Goal: Find specific page/section: Find specific page/section

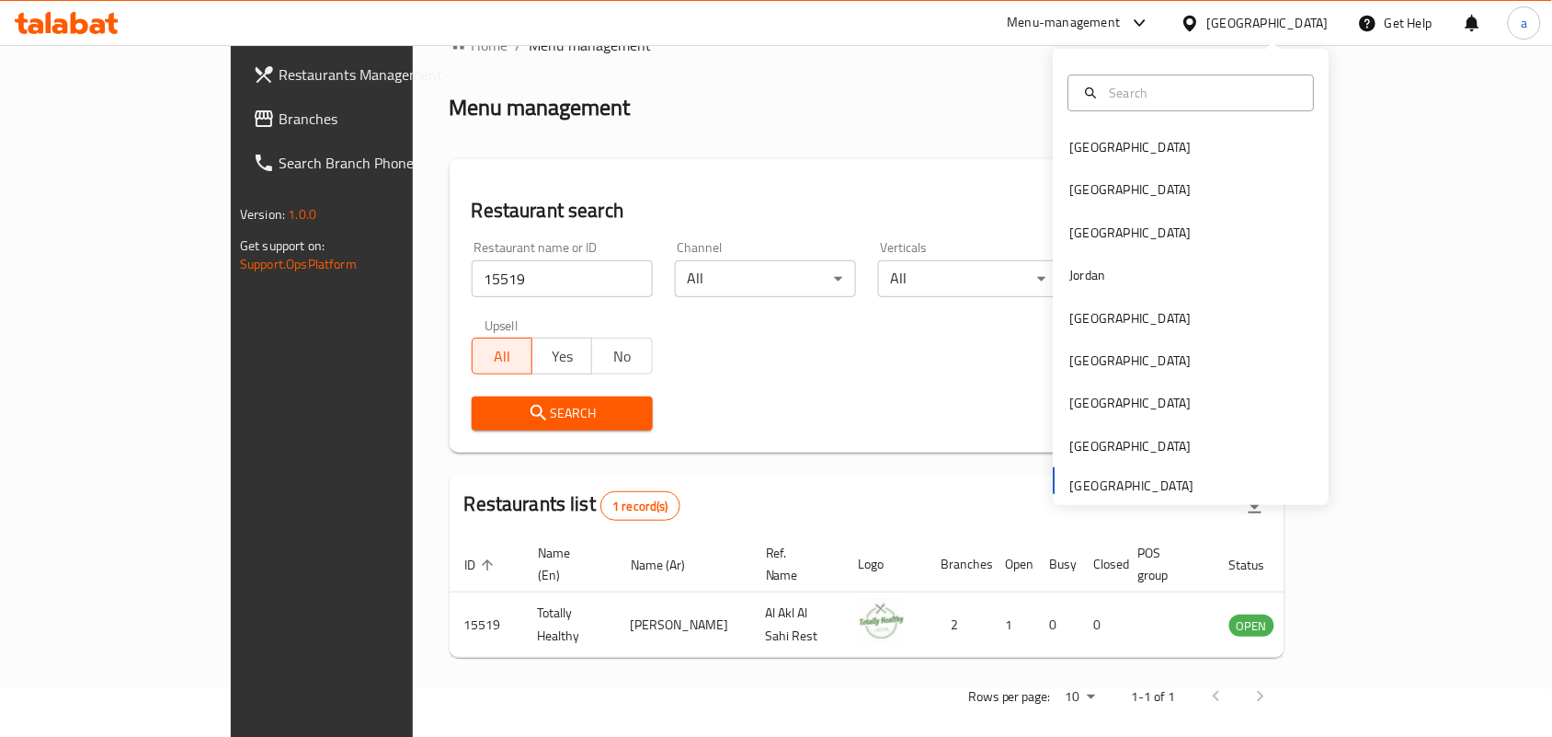
click at [1073, 325] on div "[GEOGRAPHIC_DATA]" at bounding box center [1130, 318] width 121 height 20
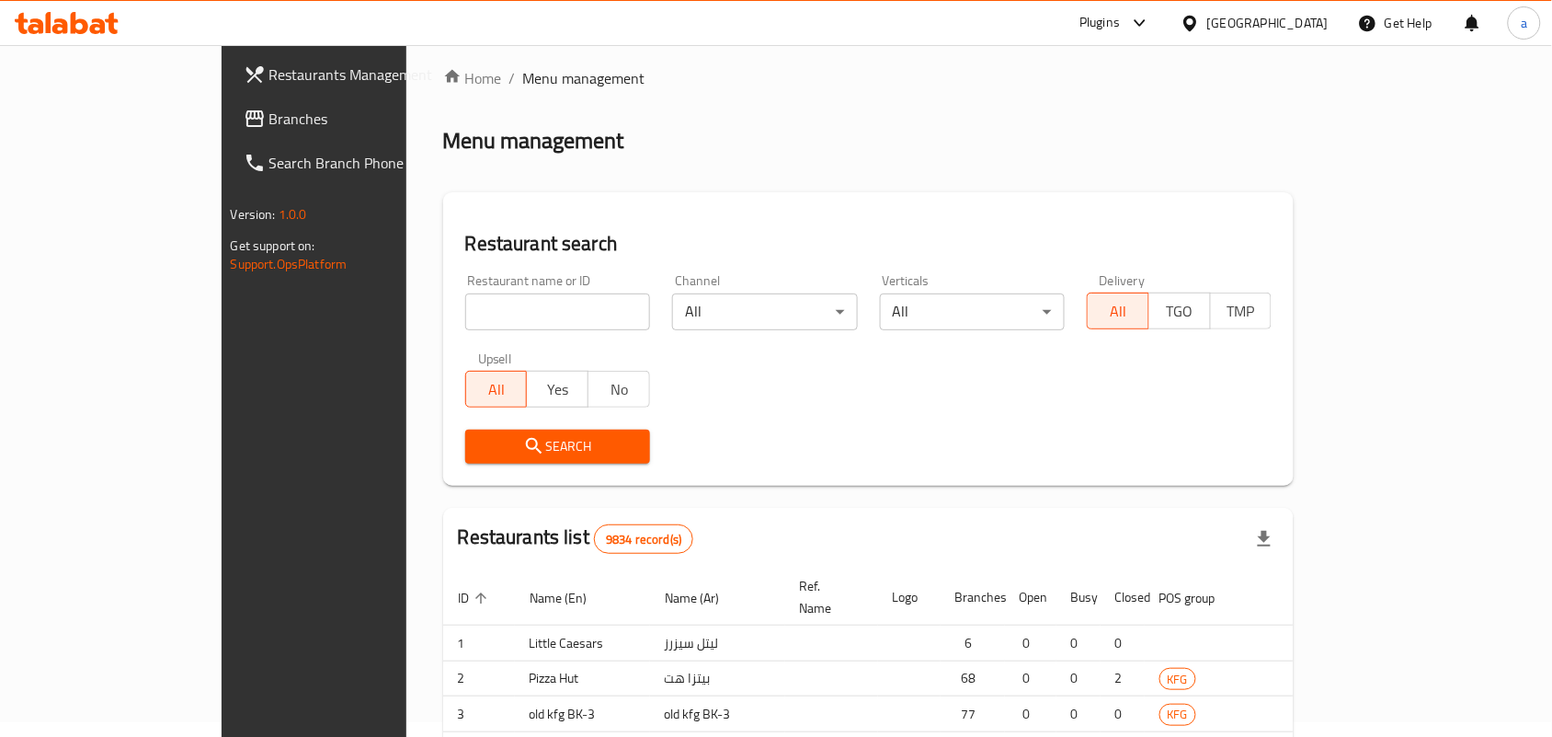
scroll to position [48, 0]
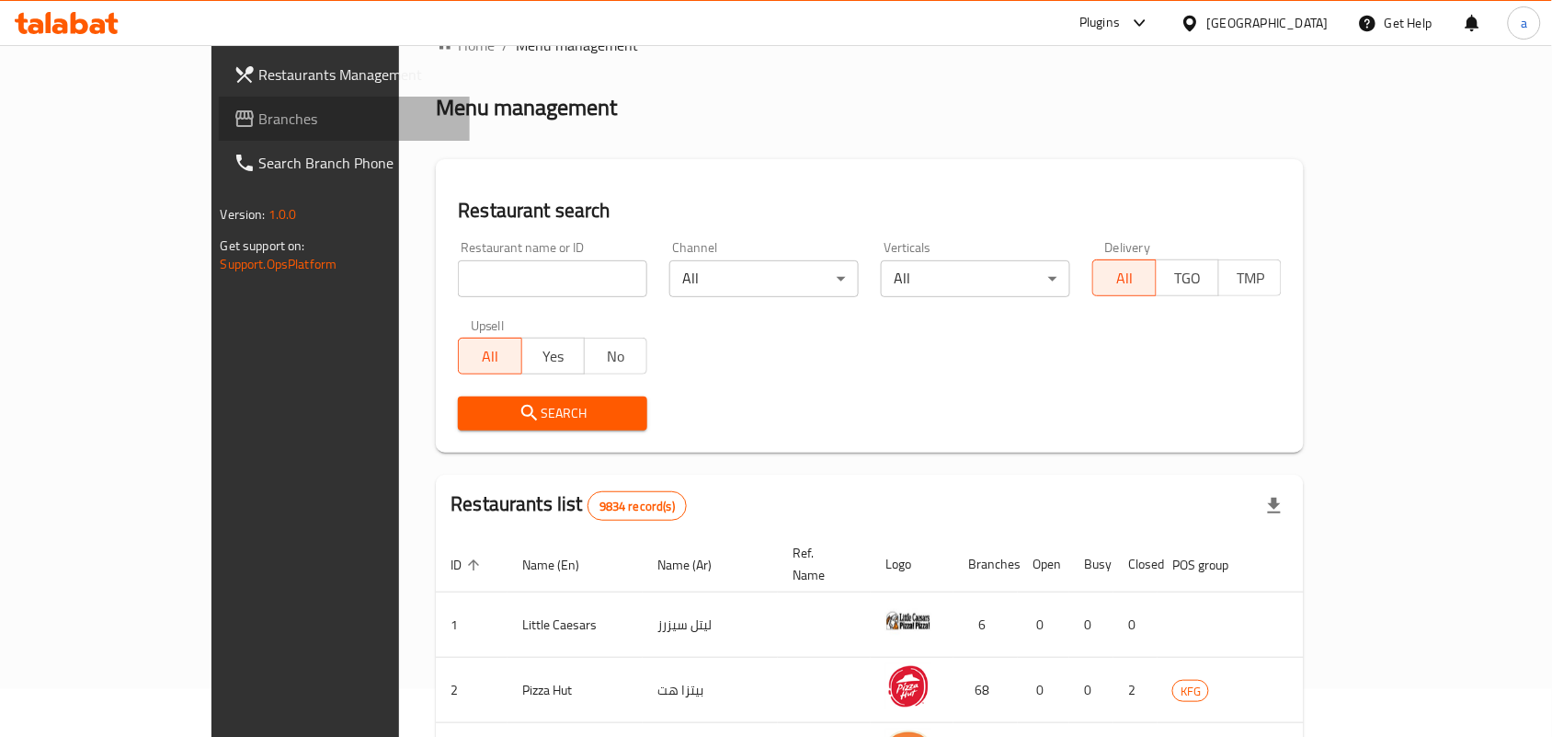
click at [259, 120] on span "Branches" at bounding box center [357, 119] width 197 height 22
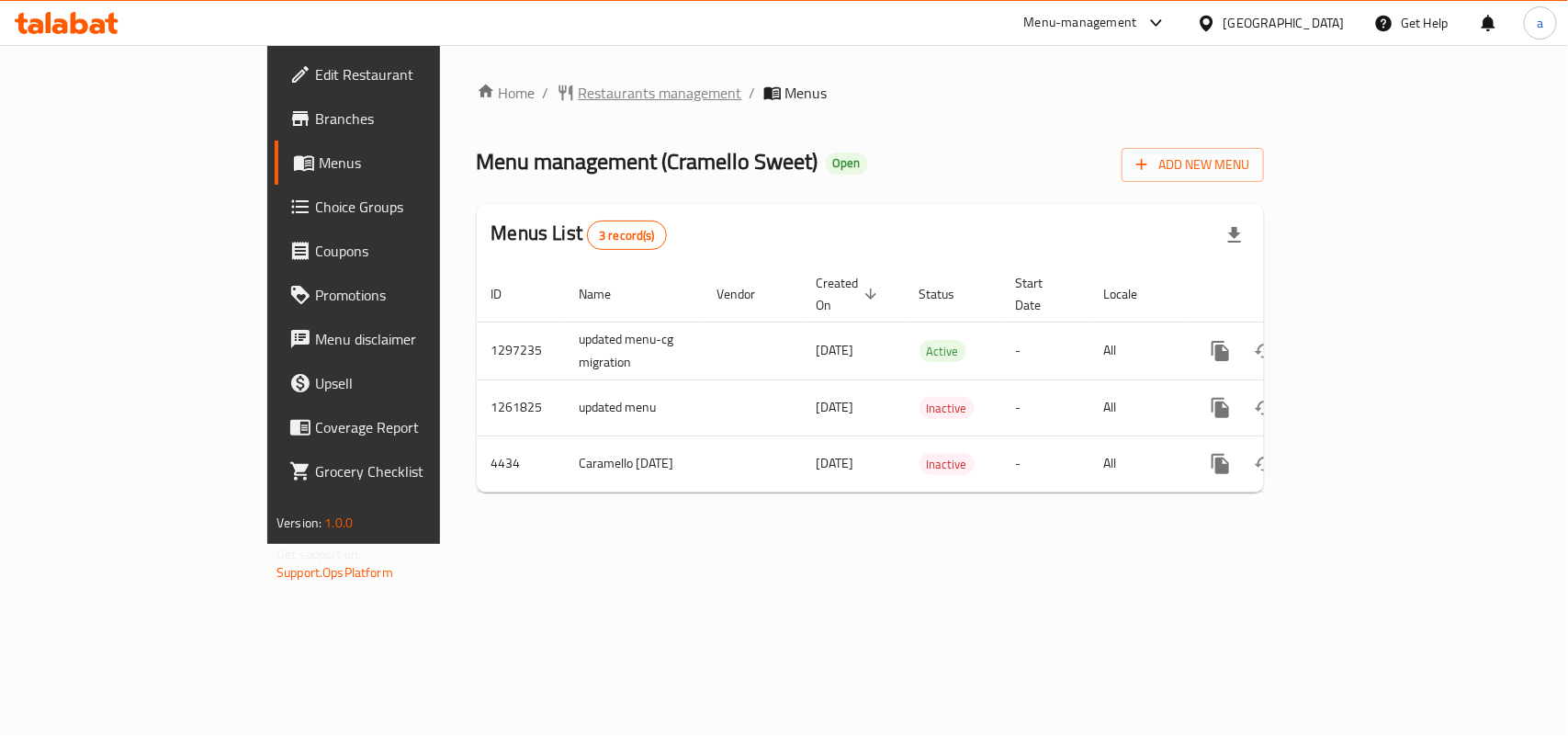
click at [578, 85] on span "Restaurants management" at bounding box center [660, 93] width 164 height 22
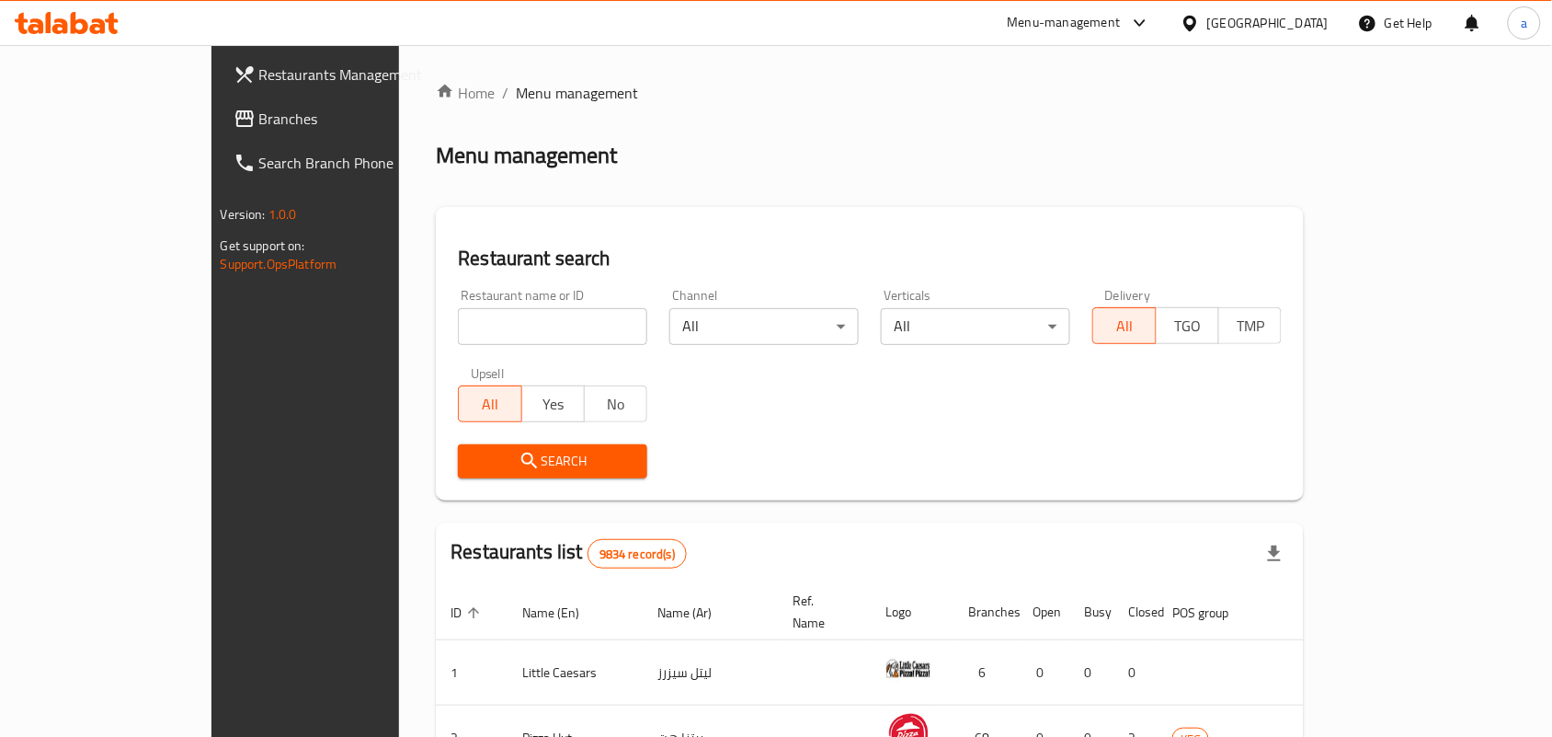
click at [510, 333] on input "search" at bounding box center [552, 326] width 189 height 37
paste input "2816"
type input "2816"
click button "Search" at bounding box center [552, 461] width 189 height 34
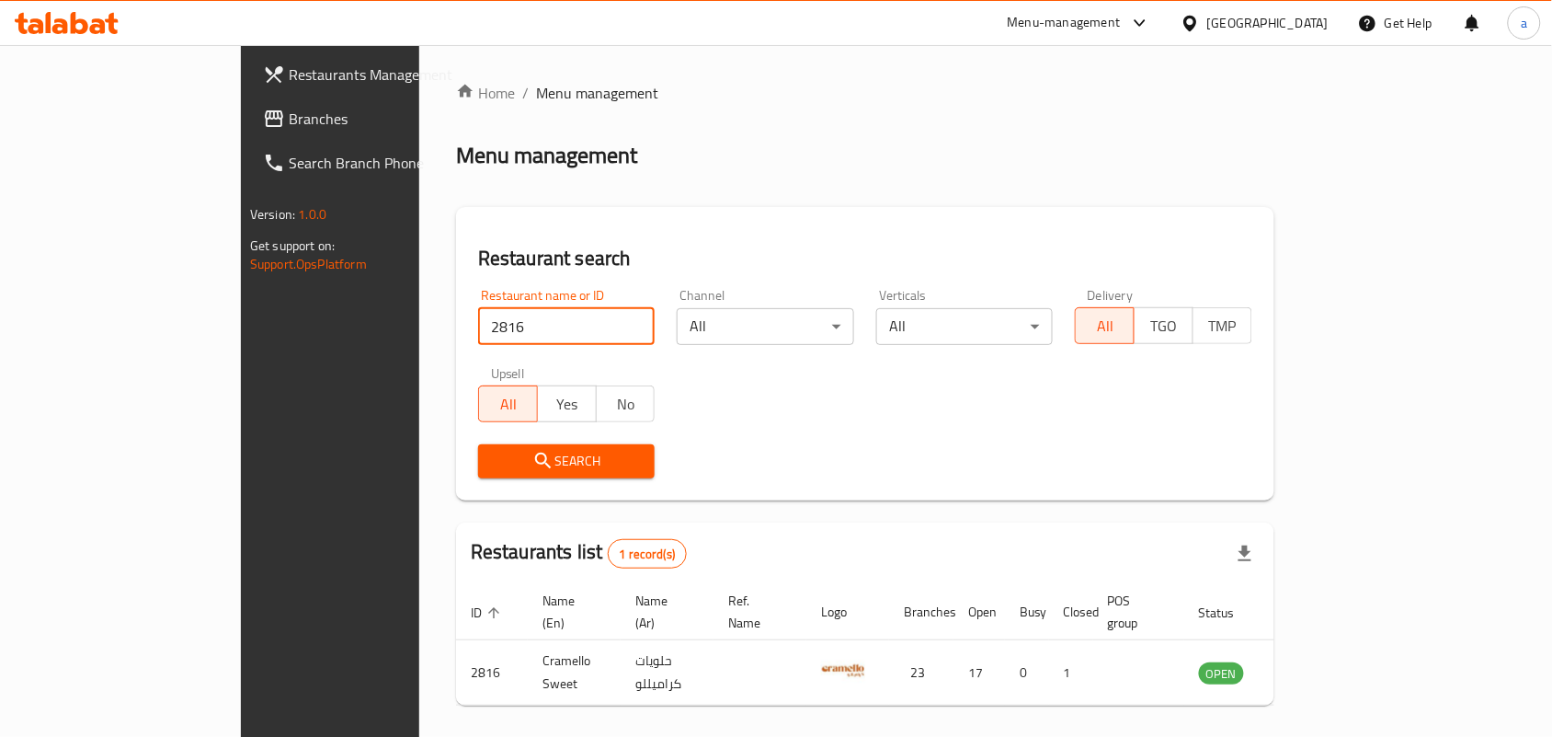
click at [289, 121] on span "Branches" at bounding box center [387, 119] width 197 height 22
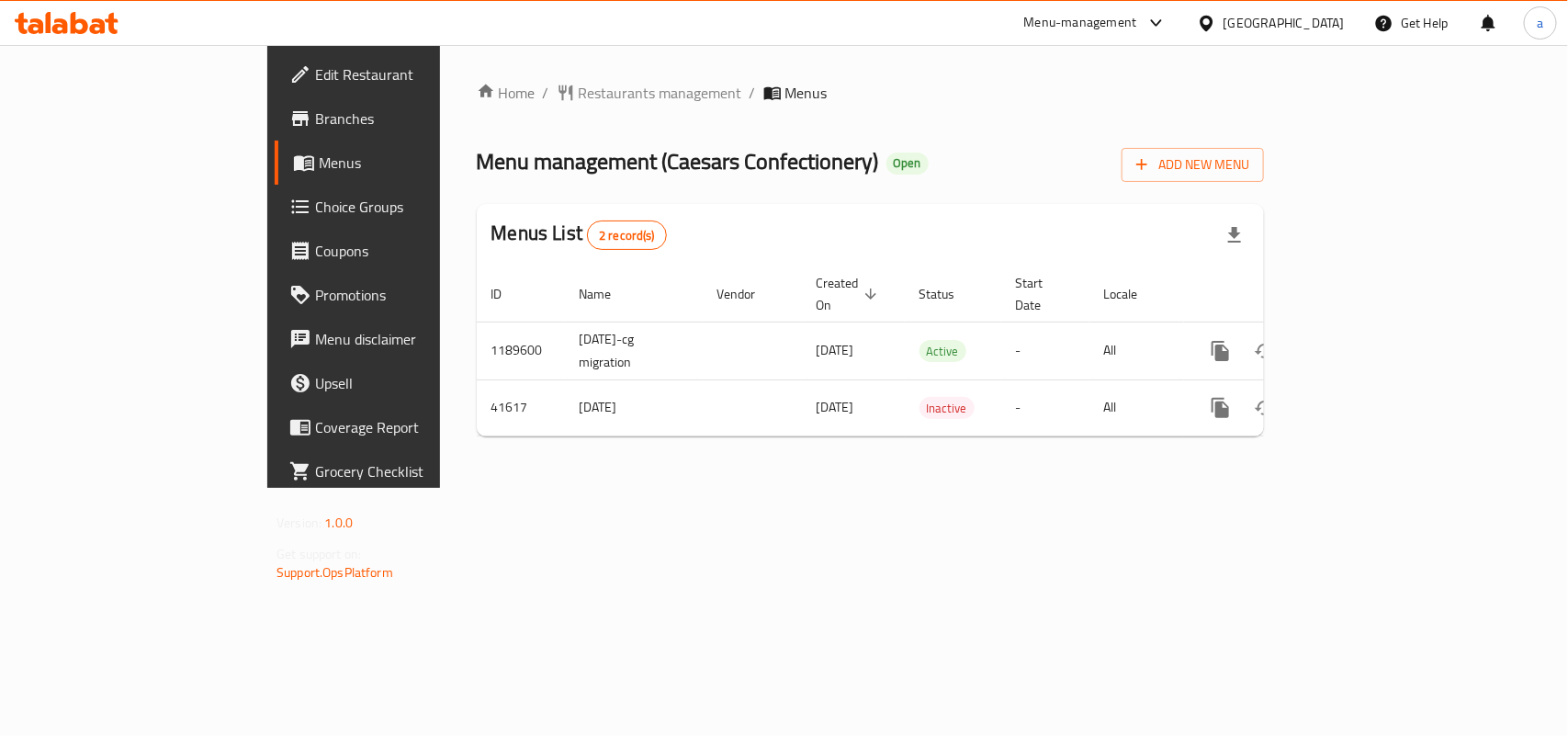
click at [457, 67] on div "Home / Restaurants management / Menus Menu management ( Caesars Confectionery )…" at bounding box center [870, 266] width 861 height 442
click at [578, 92] on span "Restaurants management" at bounding box center [660, 93] width 164 height 22
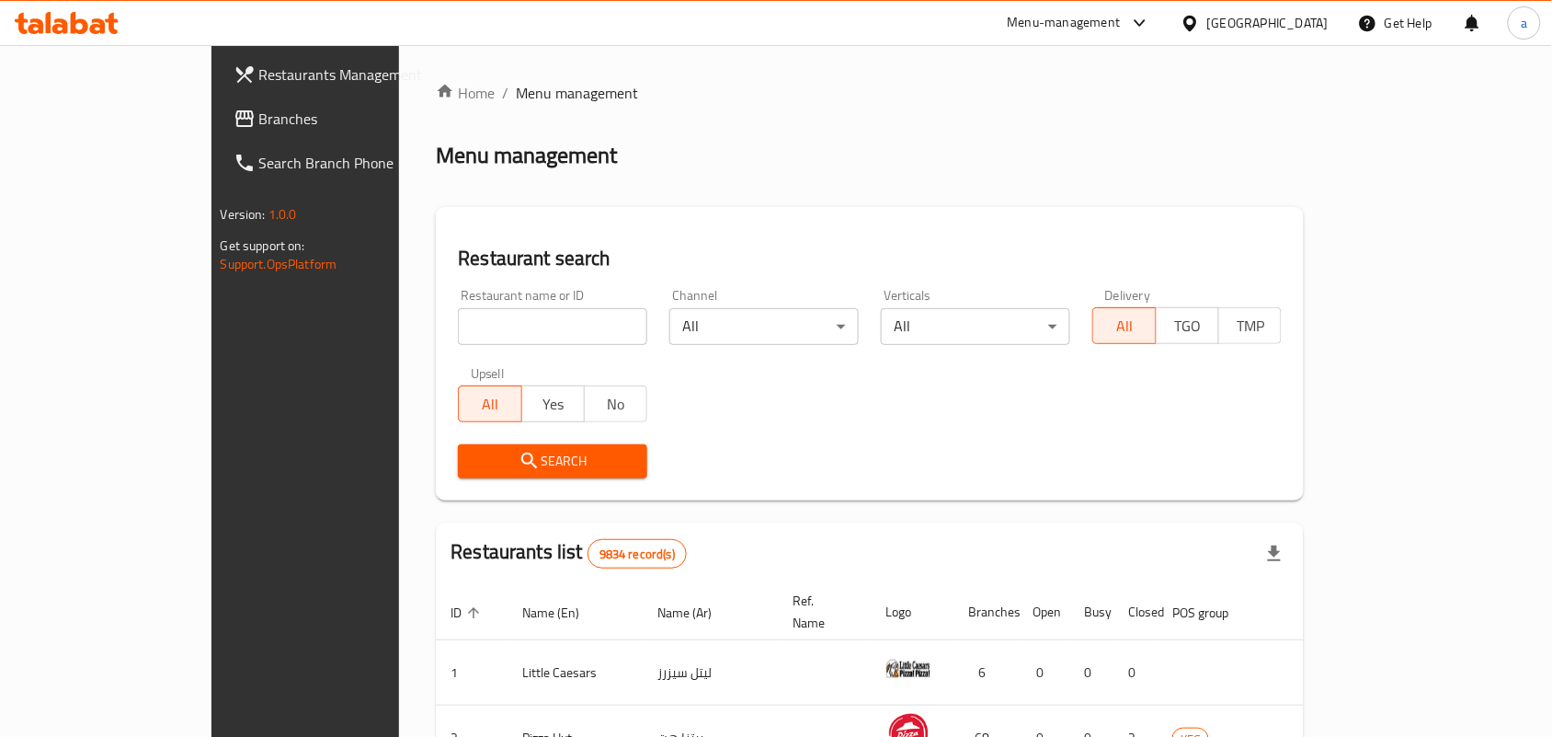
click at [458, 333] on input "search" at bounding box center [552, 326] width 189 height 37
paste input "21673"
type input "21673"
click button "Search" at bounding box center [552, 461] width 189 height 34
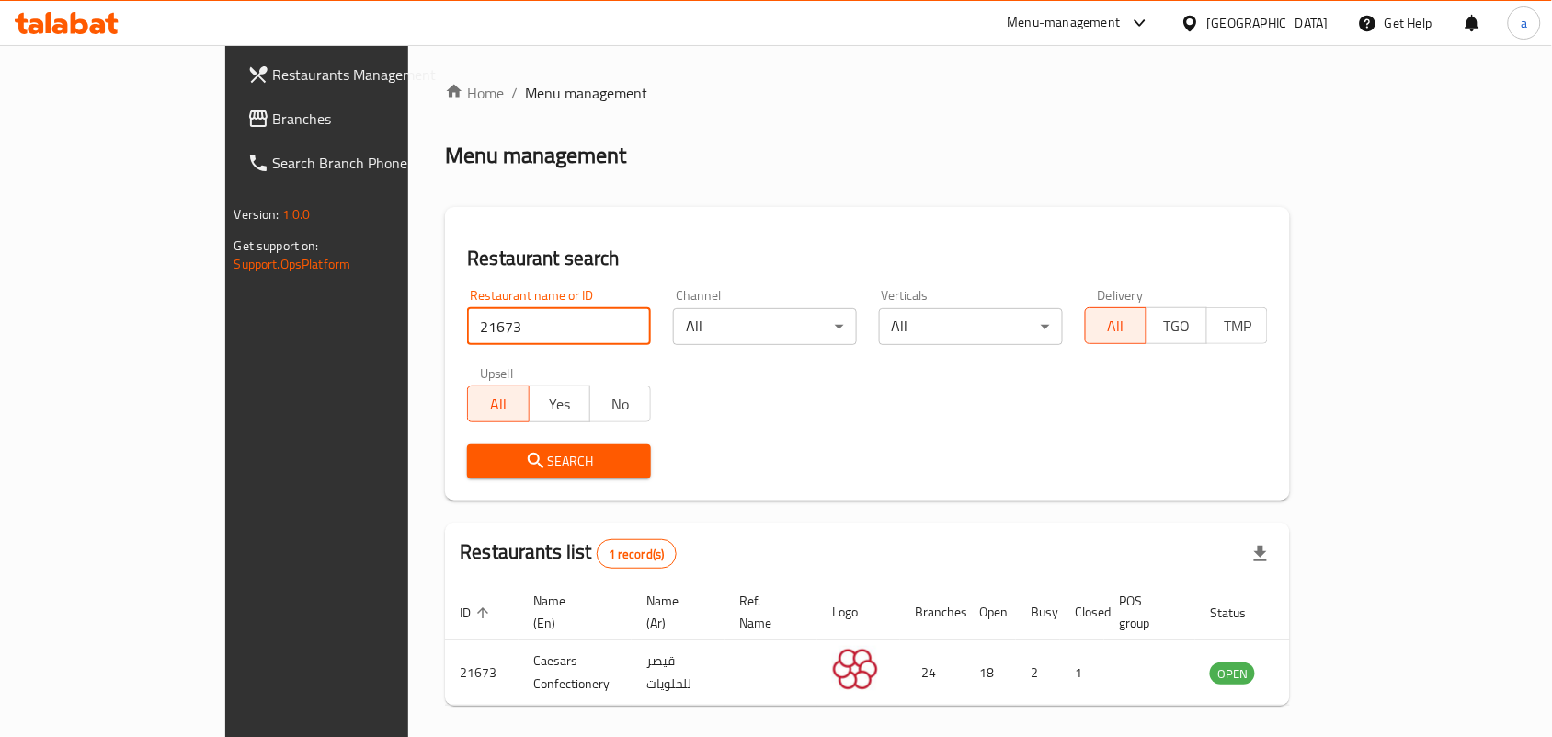
click at [1320, 32] on div "Kuwait" at bounding box center [1267, 23] width 121 height 20
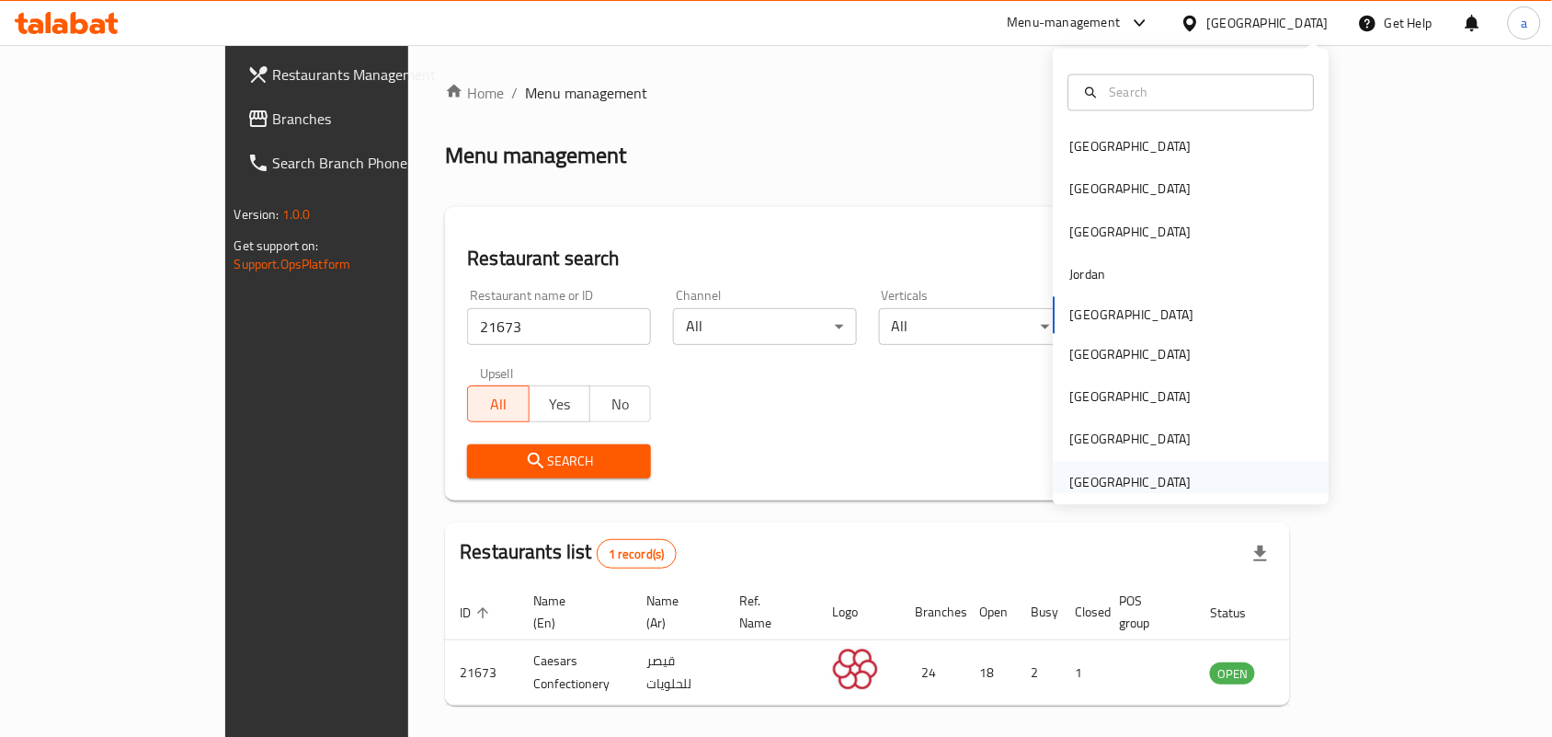
click at [1111, 485] on div "United Arab Emirates" at bounding box center [1130, 482] width 121 height 20
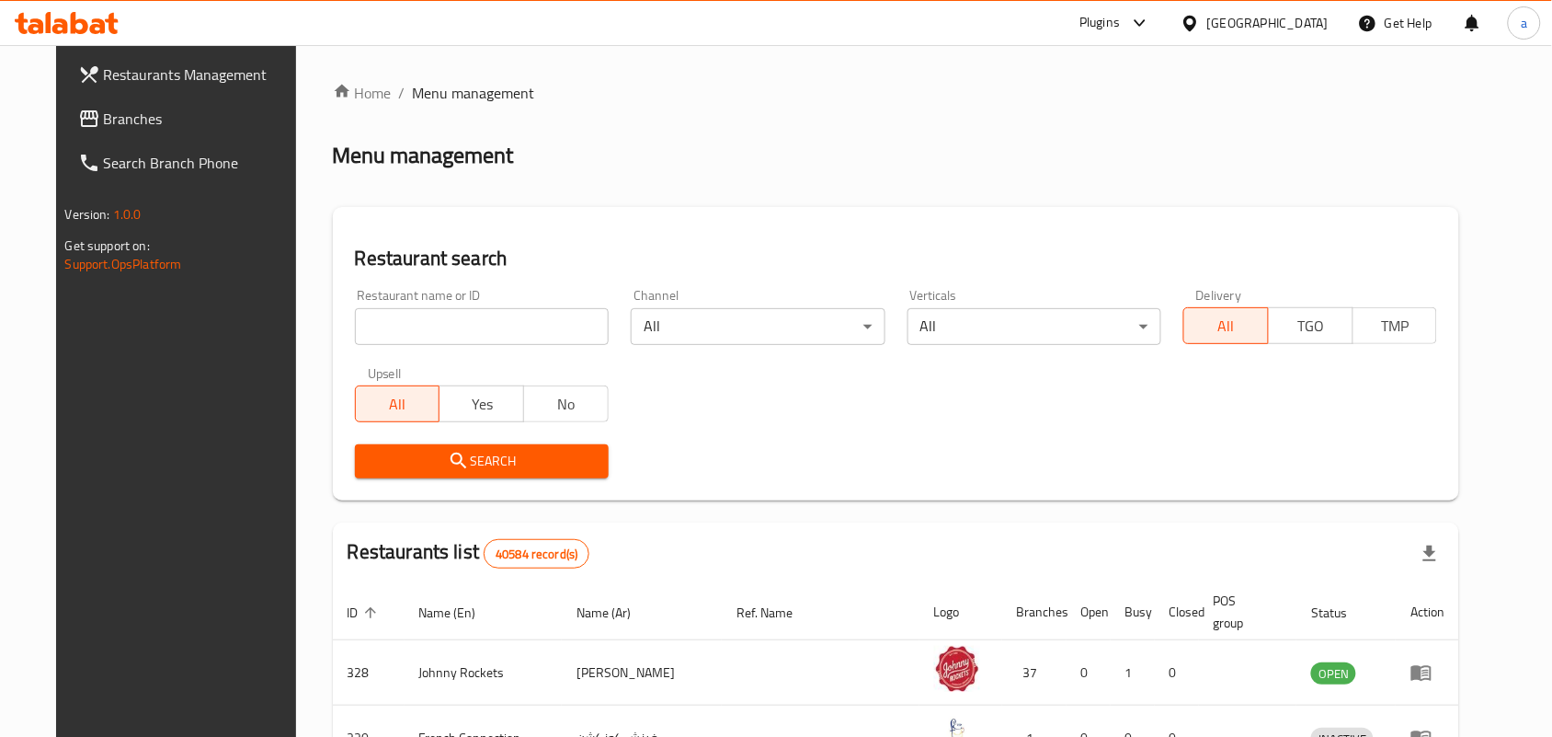
click at [144, 125] on span "Branches" at bounding box center [202, 119] width 197 height 22
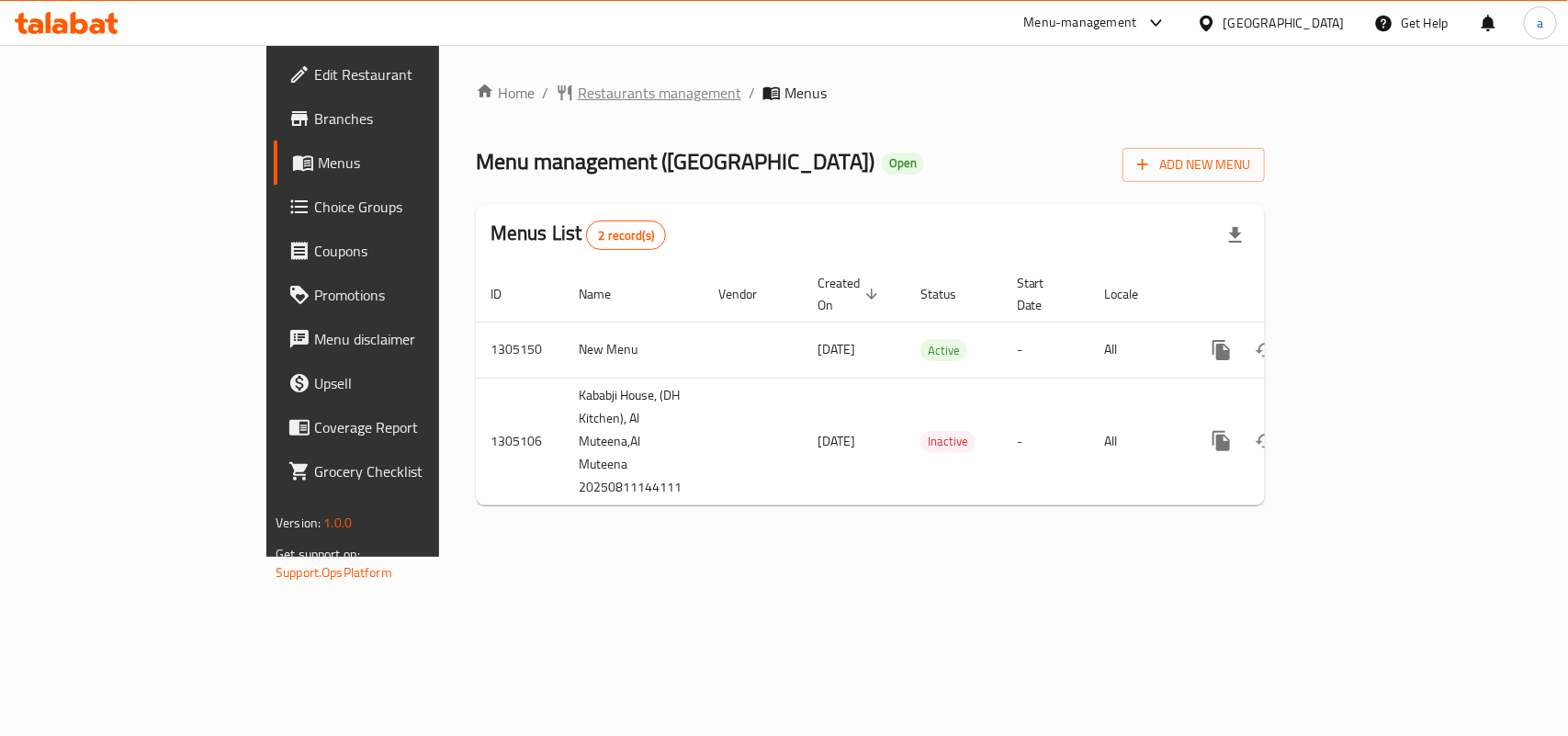
click at [577, 84] on span "Restaurants management" at bounding box center [659, 93] width 164 height 22
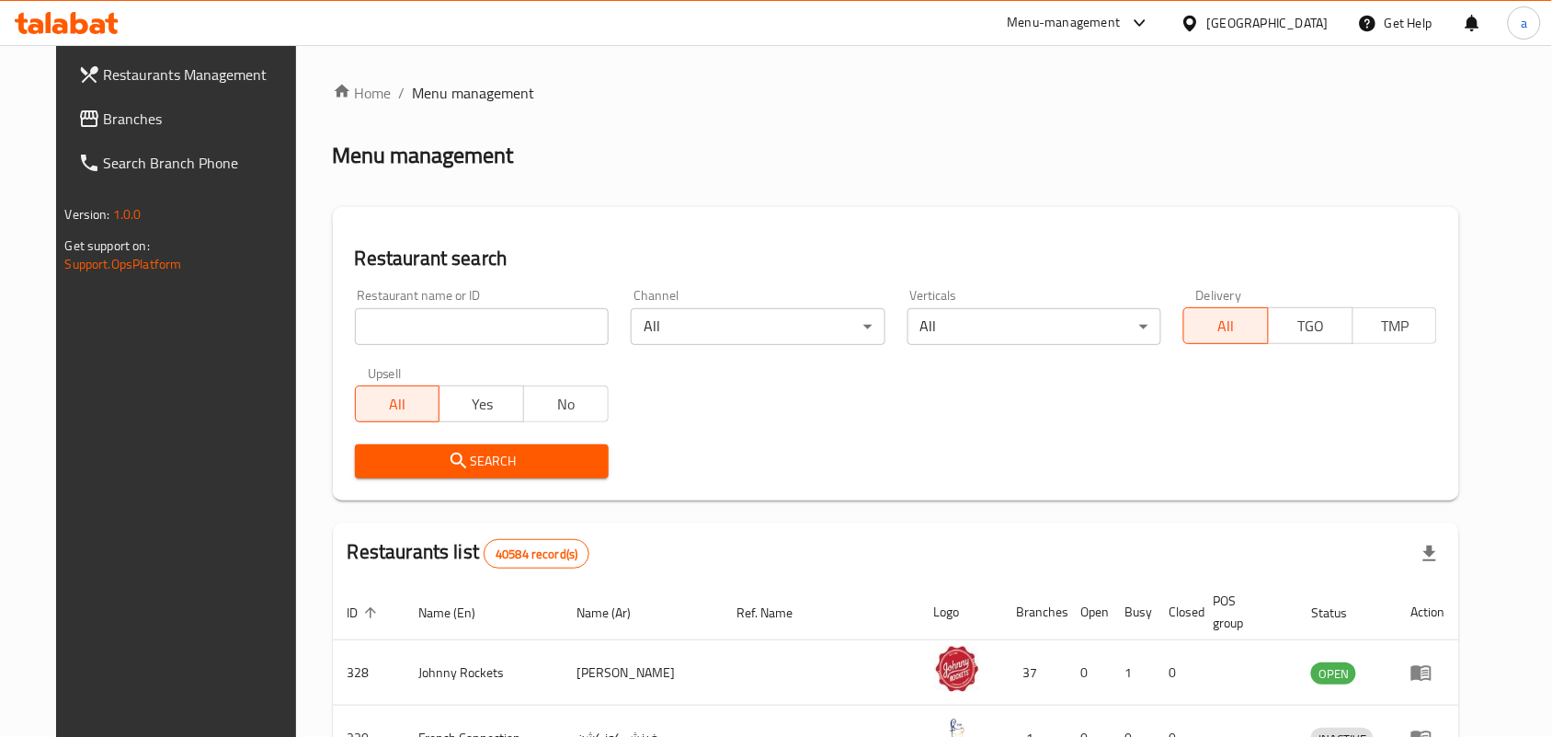
click at [393, 310] on input "search" at bounding box center [482, 326] width 254 height 37
paste input "703571"
type input "703571"
click button "Search" at bounding box center [482, 461] width 254 height 34
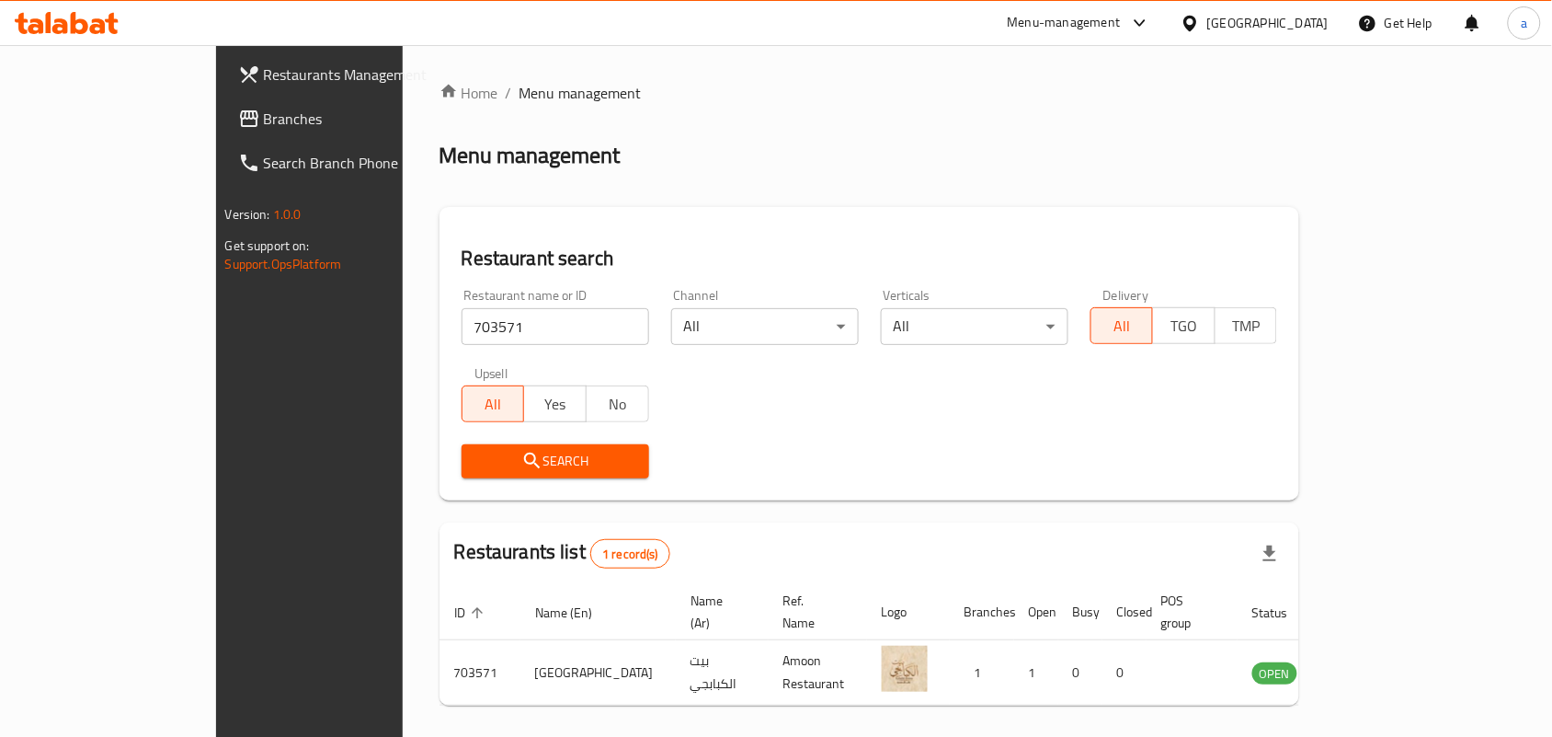
click at [1260, 40] on div "[GEOGRAPHIC_DATA]" at bounding box center [1254, 23] width 177 height 44
click at [1253, 37] on div "[GEOGRAPHIC_DATA]" at bounding box center [1254, 23] width 177 height 44
click at [1206, 24] on div at bounding box center [1194, 23] width 27 height 20
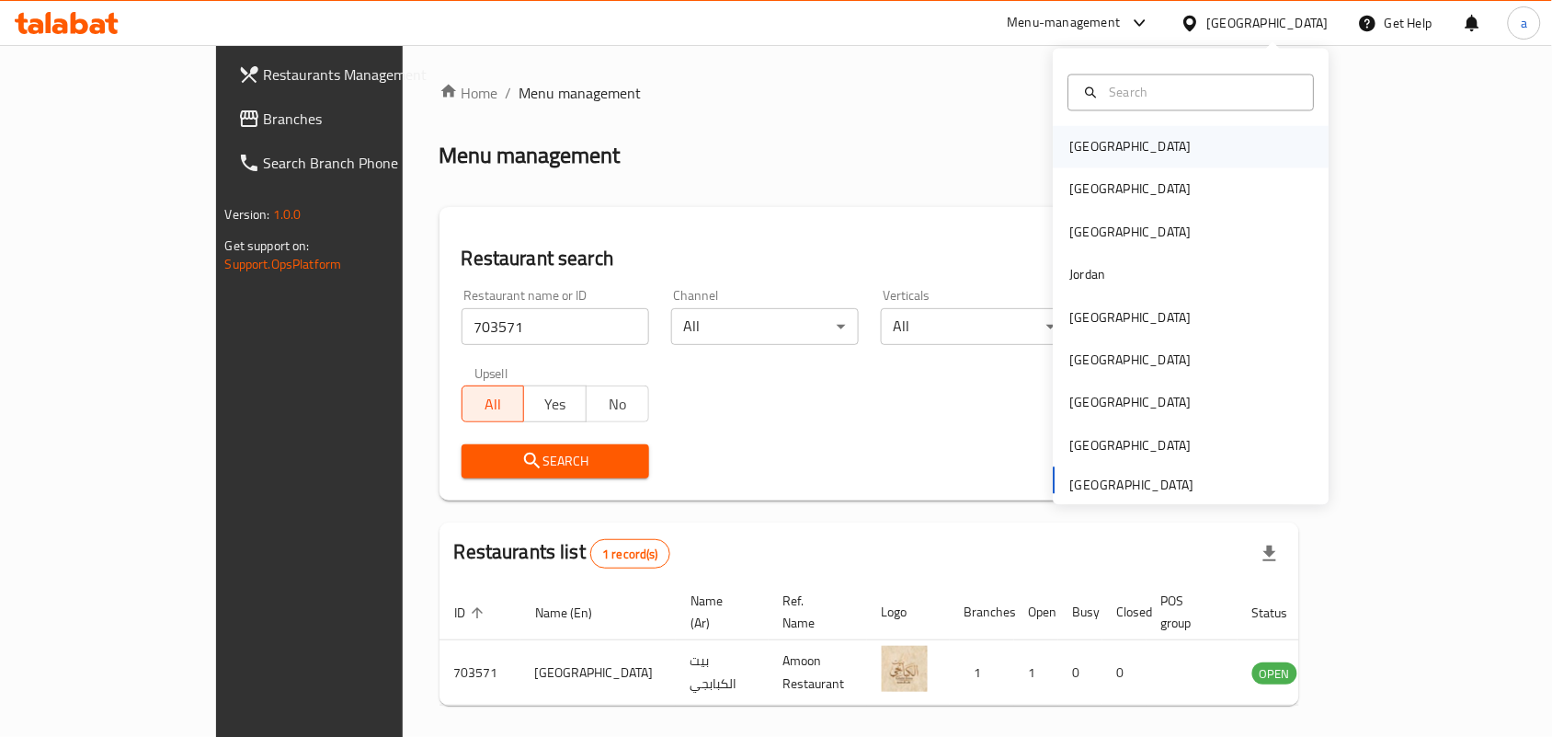
click at [1105, 154] on div "[GEOGRAPHIC_DATA]" at bounding box center [1131, 147] width 151 height 42
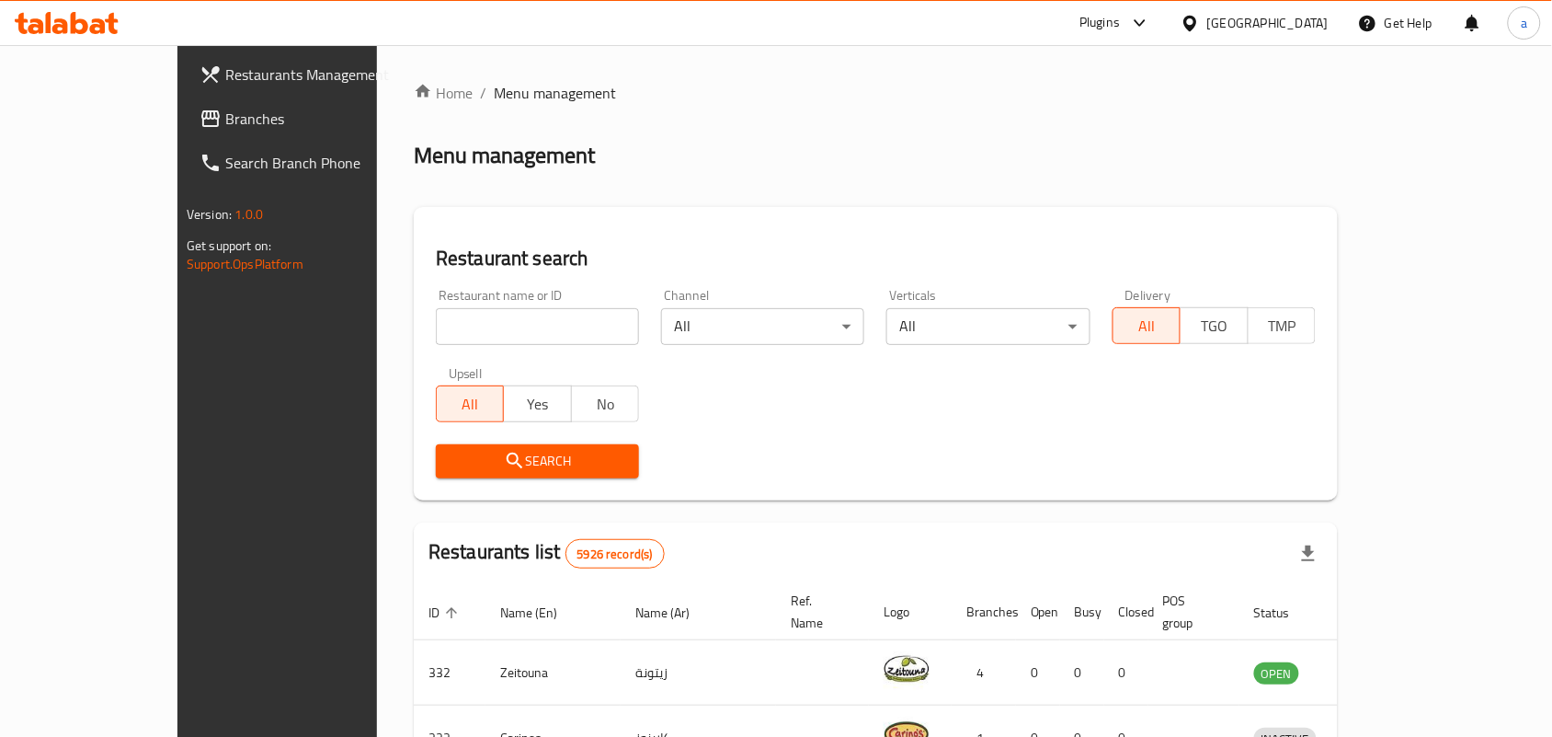
click at [185, 101] on link "Branches" at bounding box center [311, 119] width 252 height 44
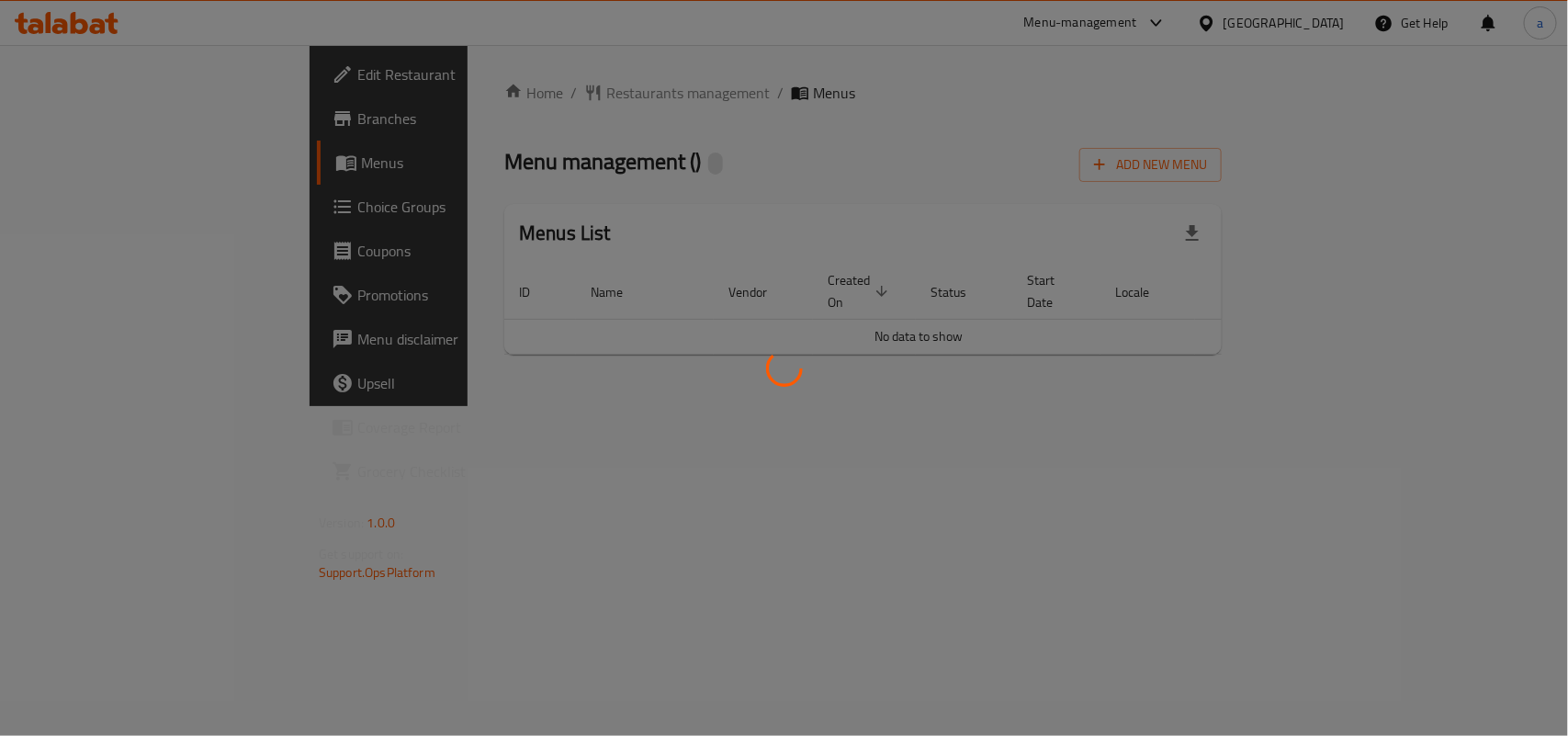
click at [519, 93] on div at bounding box center [784, 368] width 1568 height 736
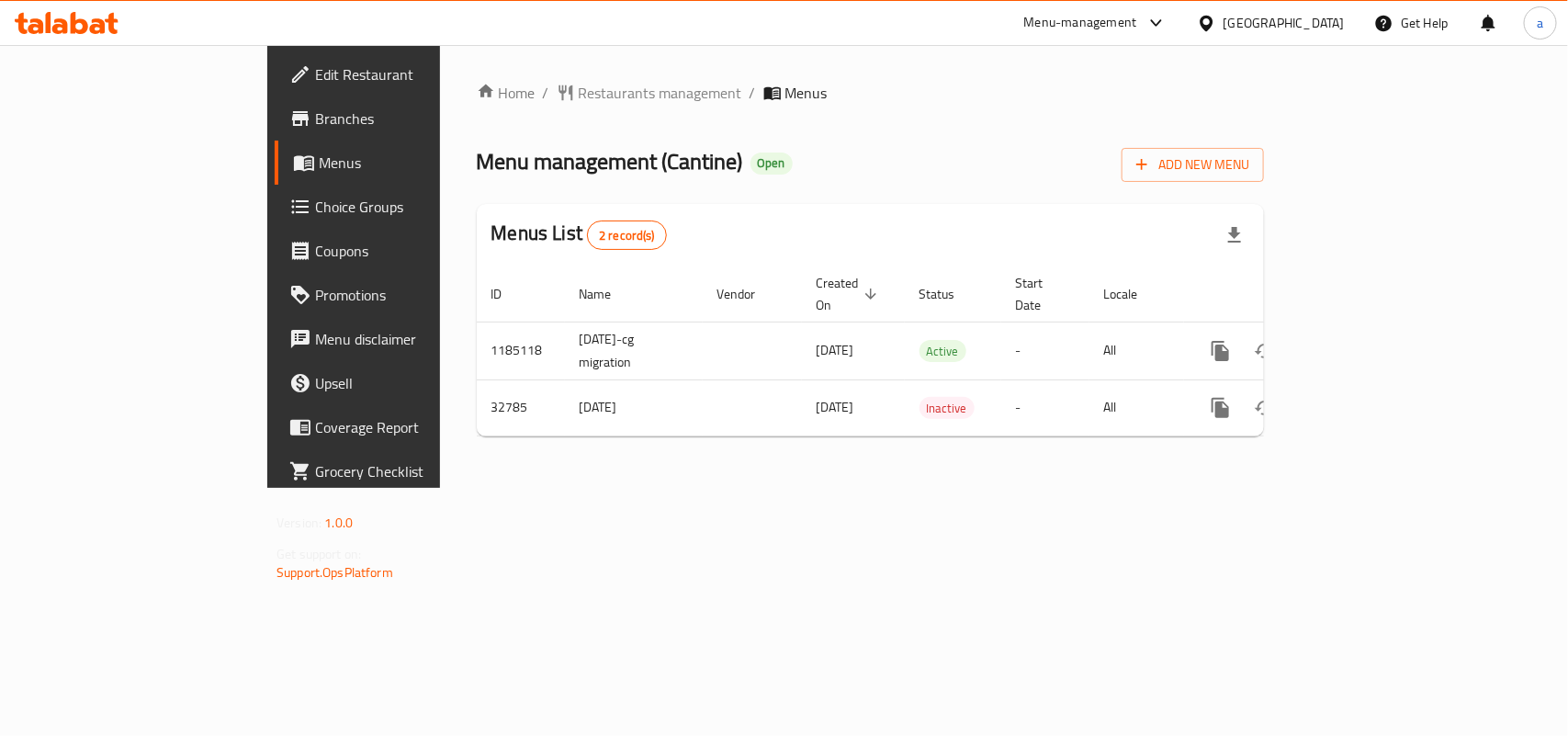
click at [578, 93] on span "Restaurants management" at bounding box center [660, 93] width 164 height 22
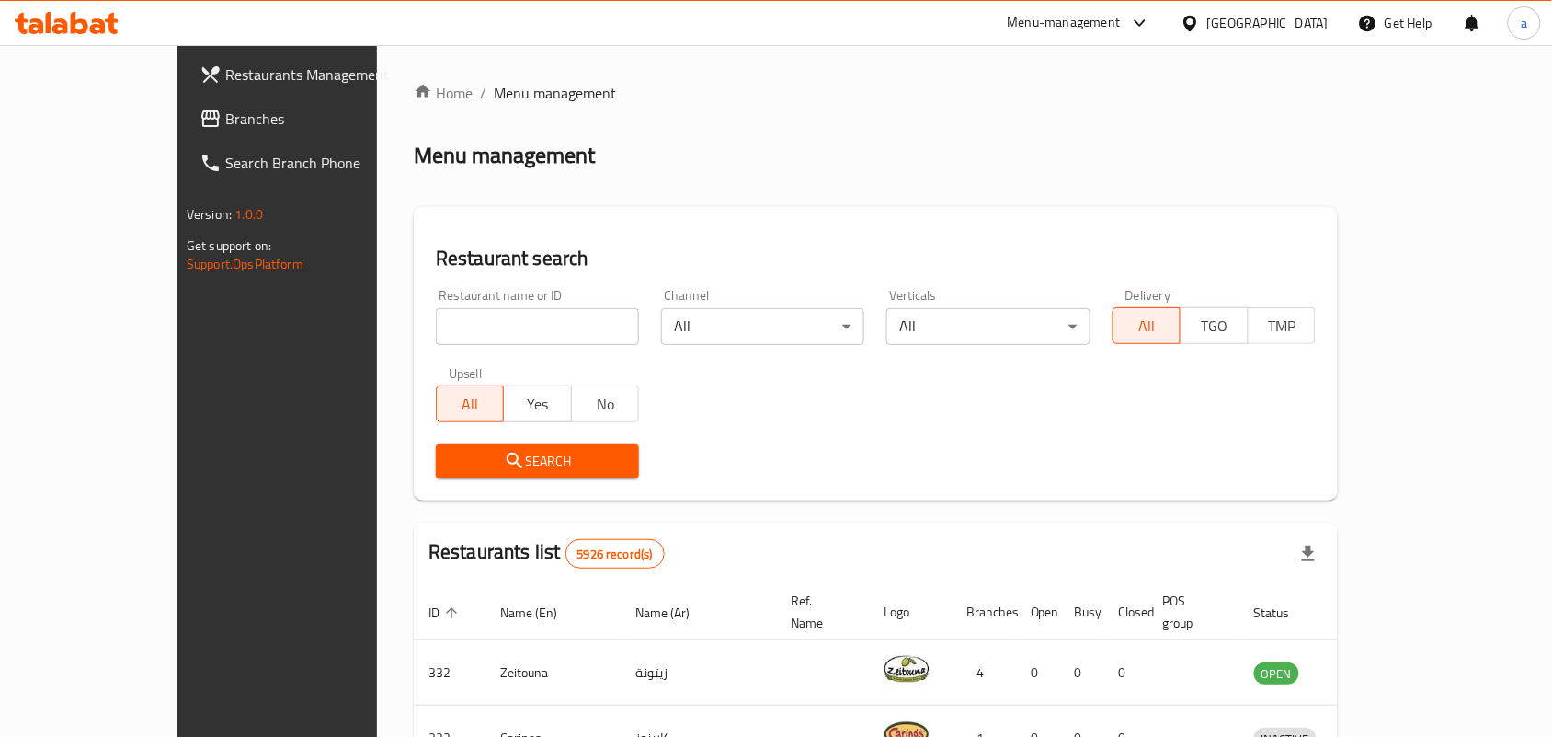
click at [426, 331] on div "Home / Menu management Menu management Restaurant search Restaurant name or ID …" at bounding box center [876, 670] width 924 height 1177
click at [436, 331] on input "search" at bounding box center [537, 326] width 203 height 37
paste input "16829"
type input "16829"
click button "Search" at bounding box center [537, 461] width 203 height 34
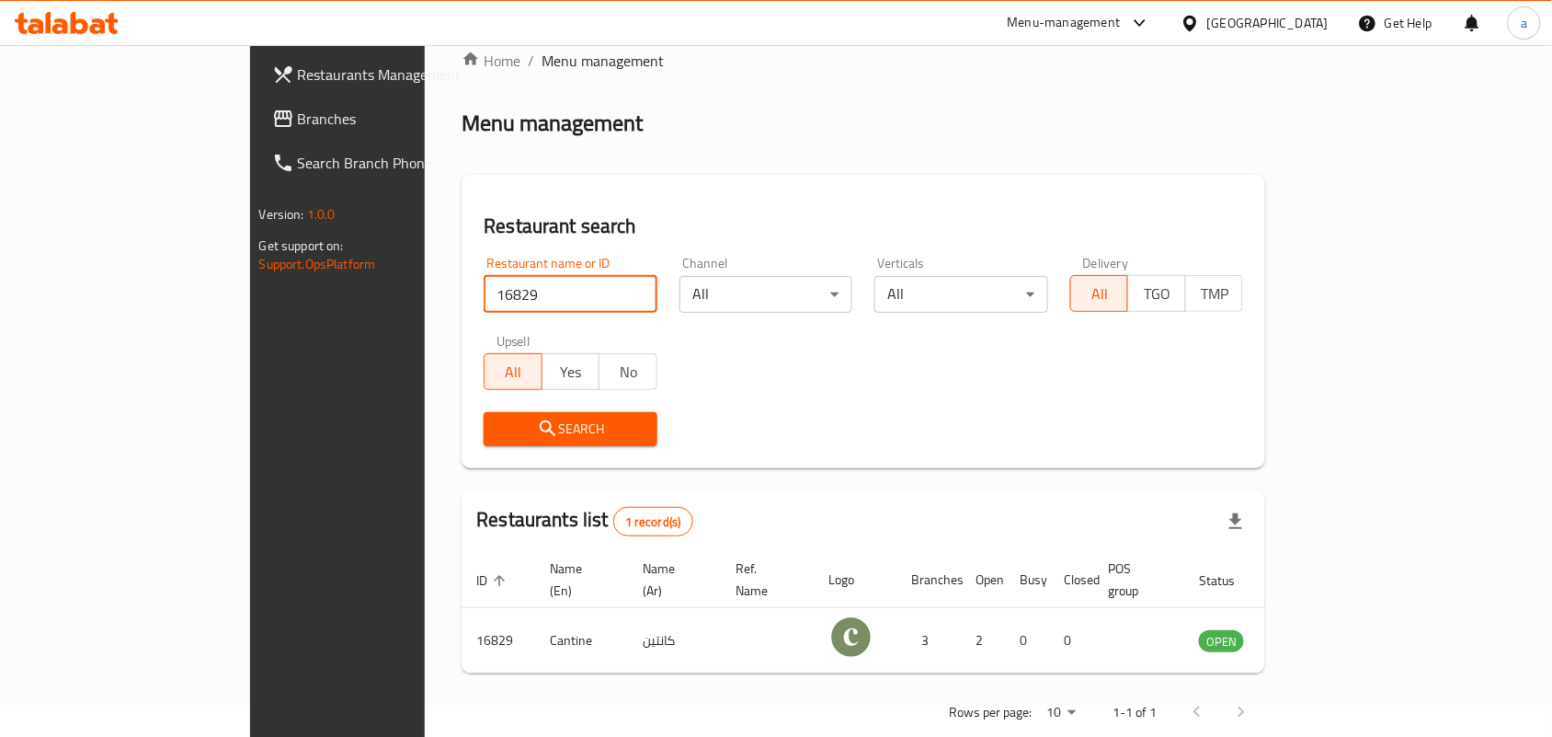
scroll to position [48, 0]
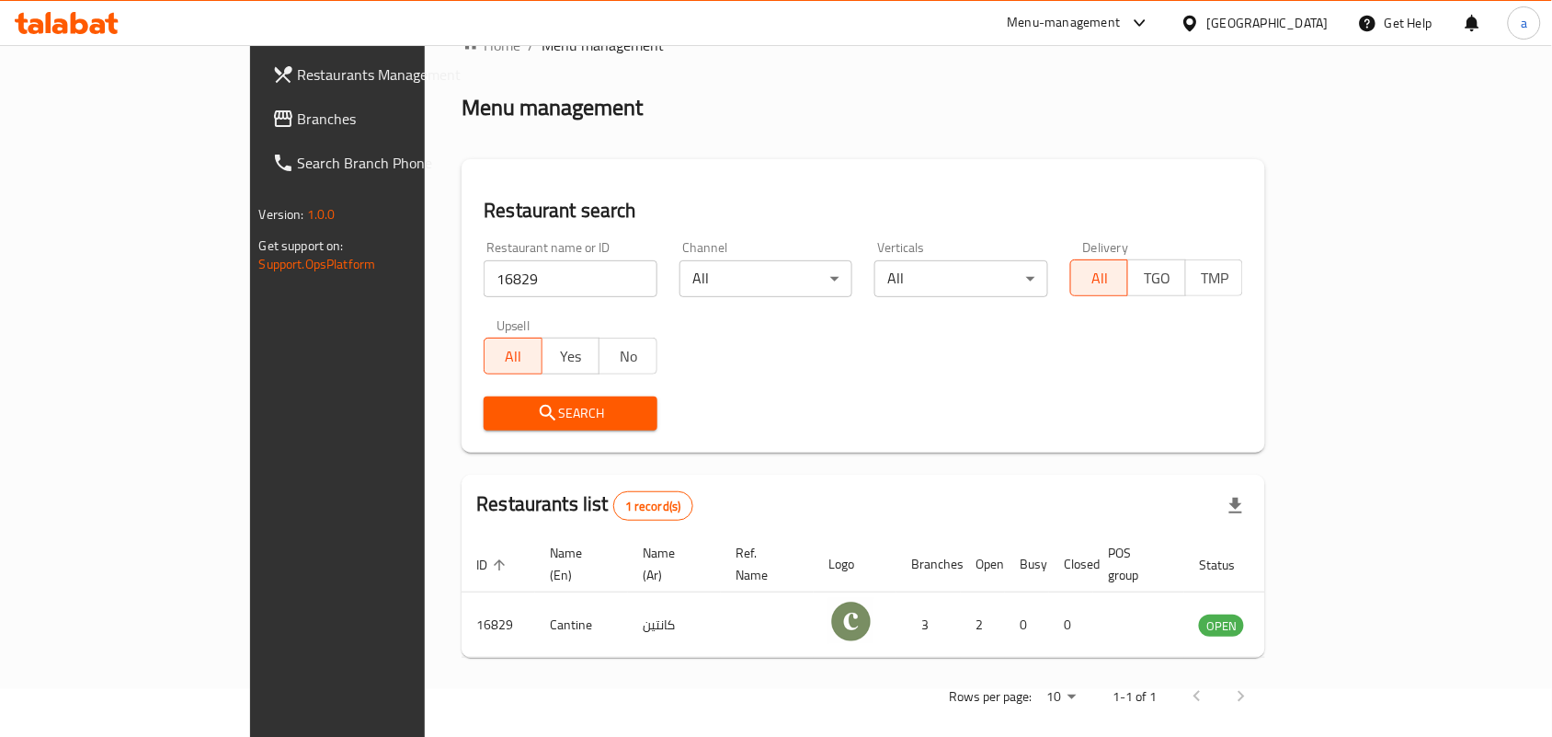
click at [1292, 29] on div "[GEOGRAPHIC_DATA]" at bounding box center [1267, 23] width 121 height 20
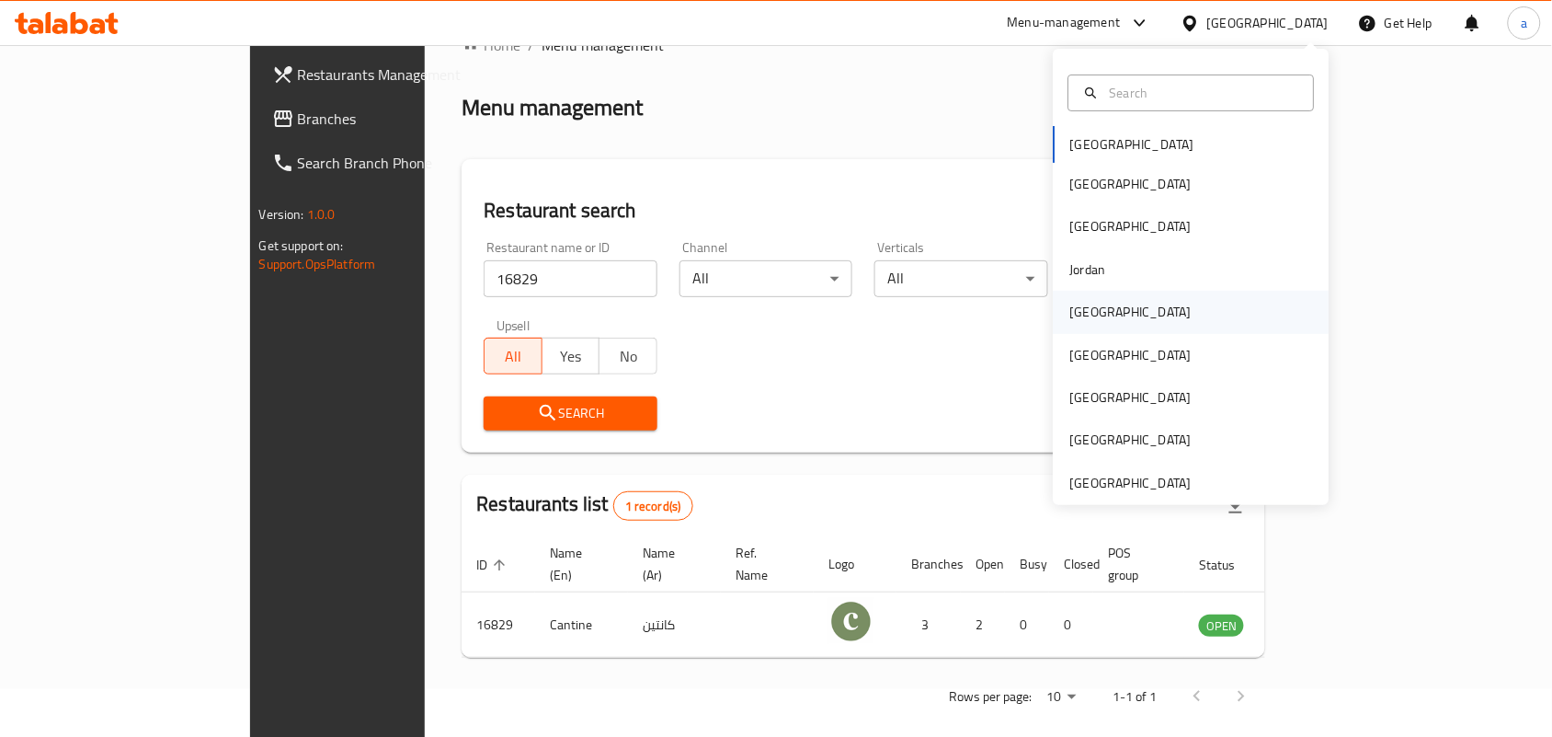
click at [1160, 324] on div "[GEOGRAPHIC_DATA]" at bounding box center [1192, 312] width 276 height 42
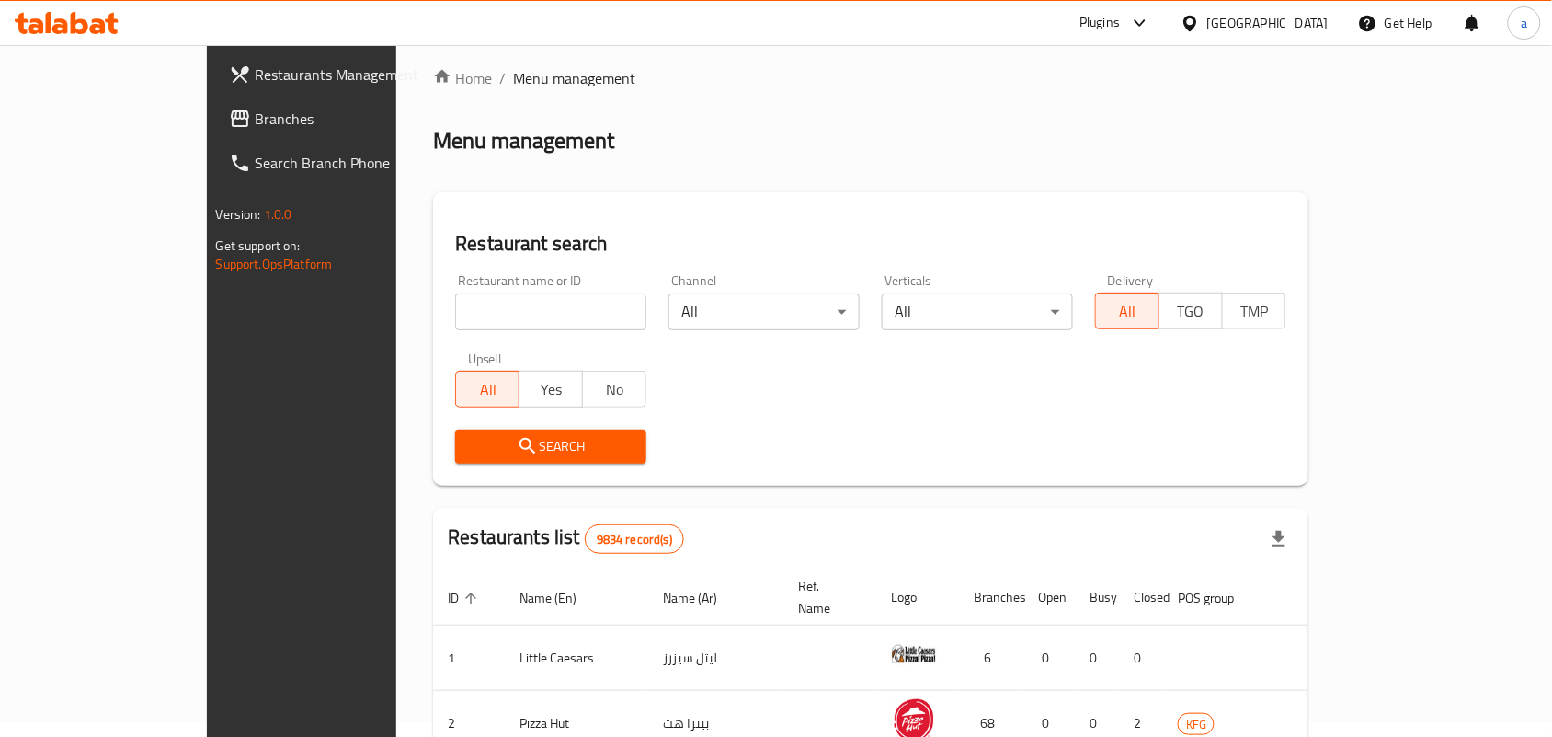
scroll to position [48, 0]
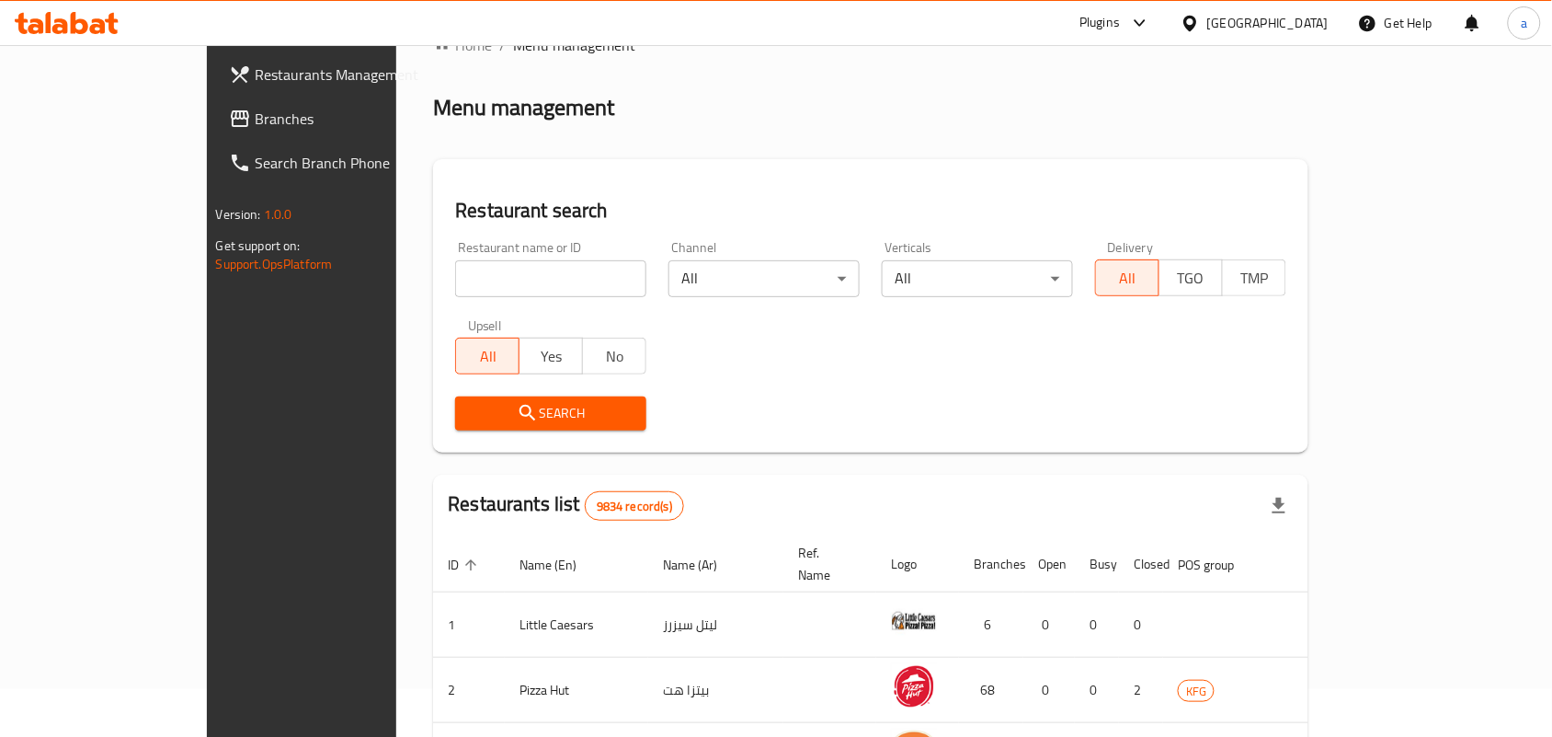
click at [255, 122] on span "Branches" at bounding box center [353, 119] width 197 height 22
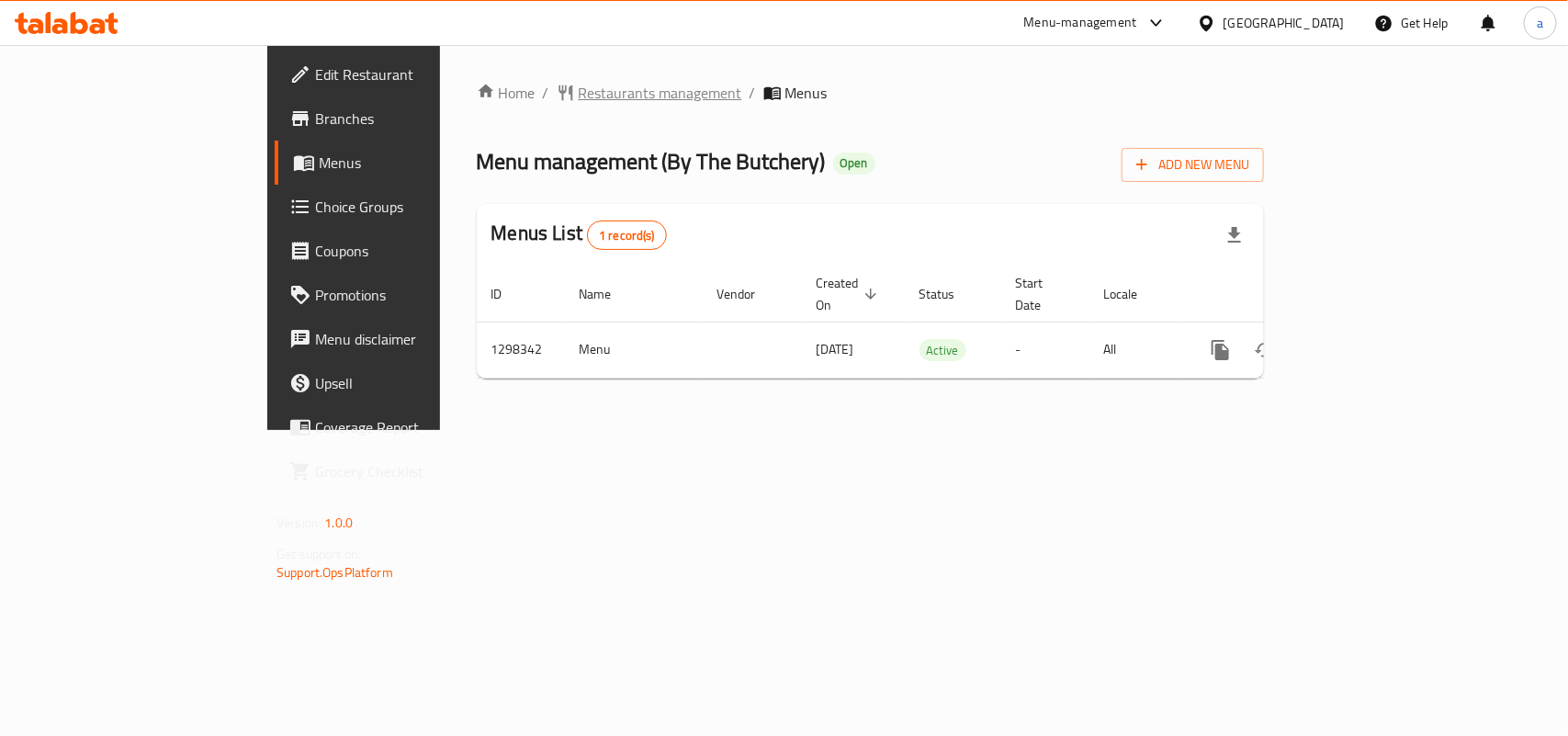
click at [578, 98] on span "Restaurants management" at bounding box center [660, 93] width 164 height 22
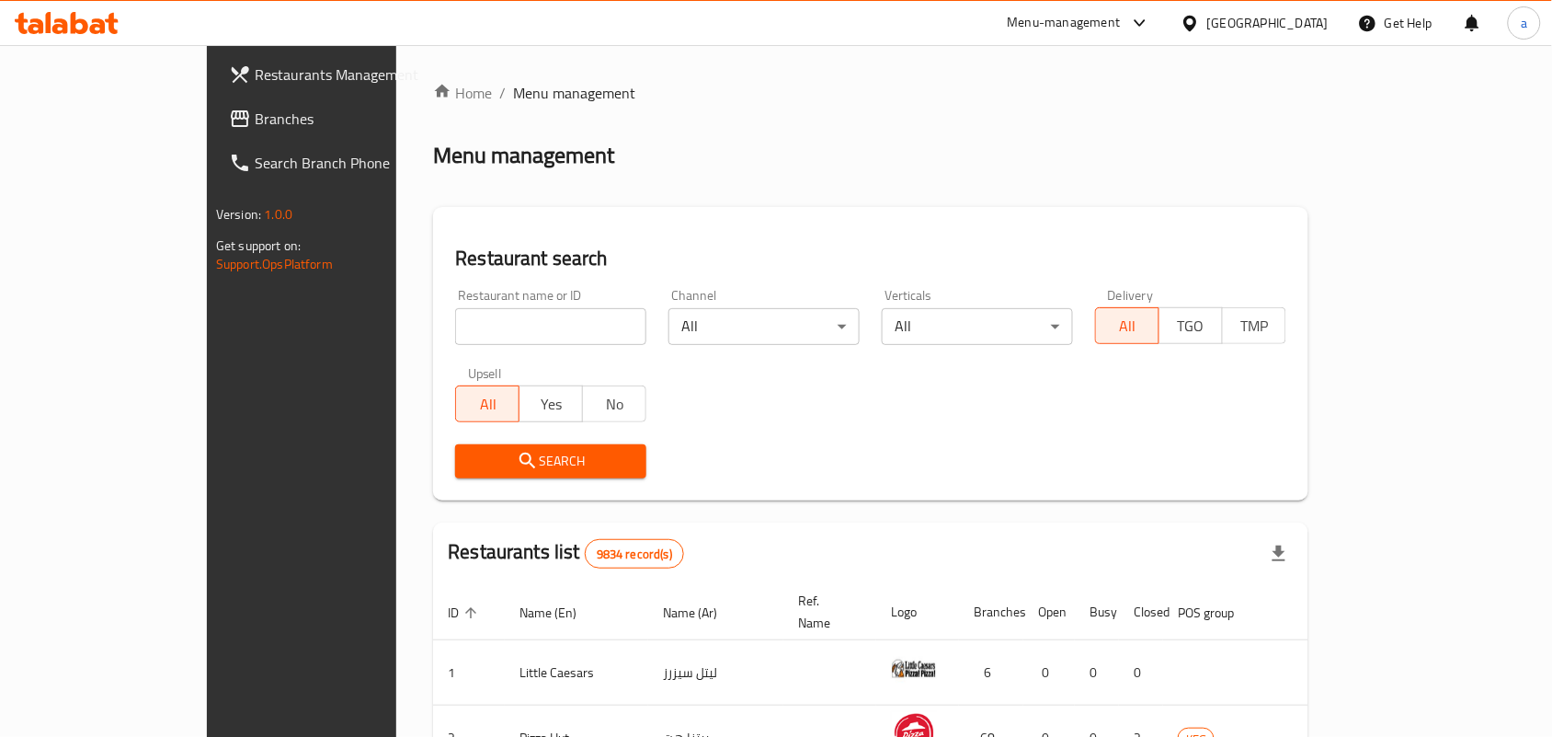
click at [455, 324] on input "search" at bounding box center [550, 326] width 191 height 37
paste input "700906"
type input "700906"
click button "Search" at bounding box center [550, 461] width 191 height 34
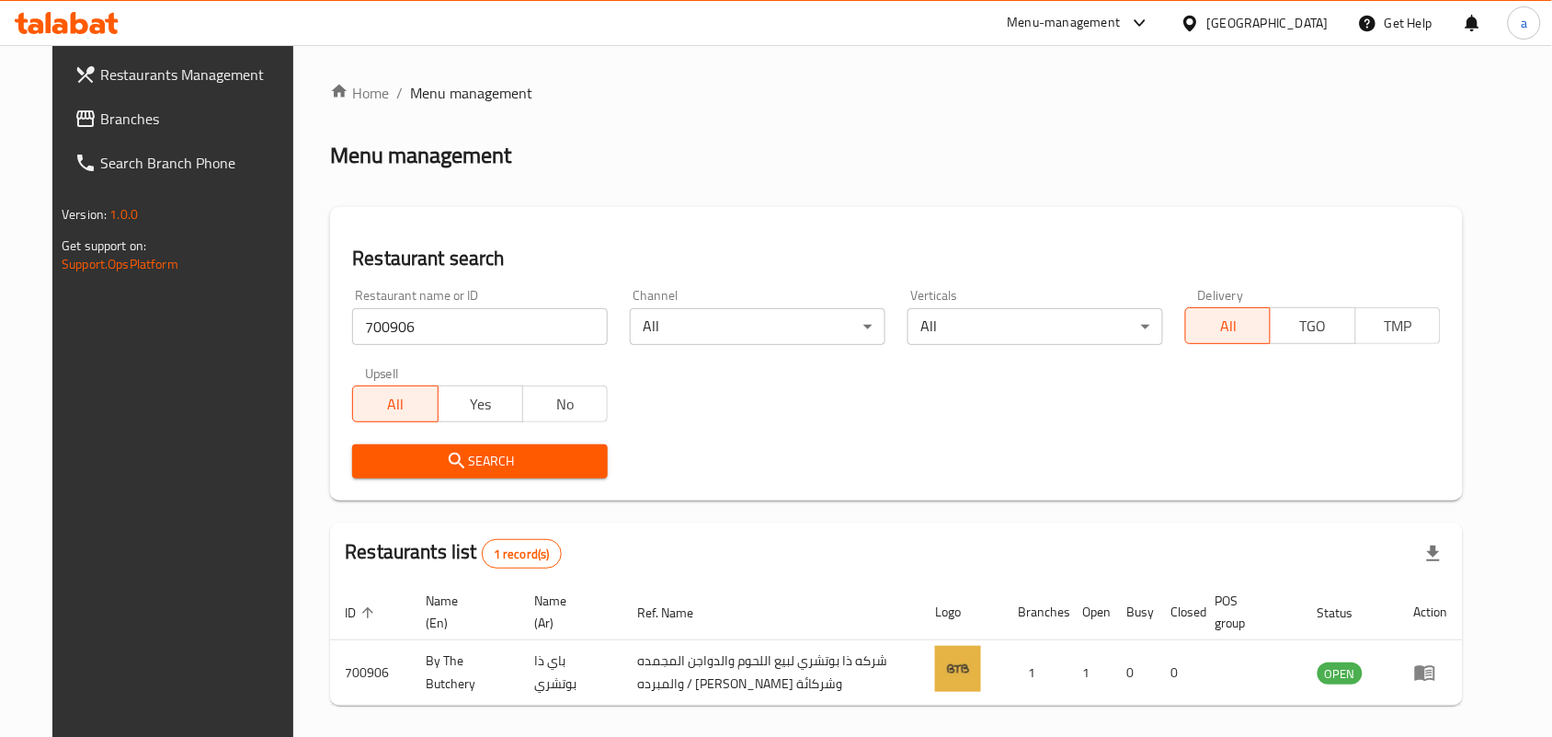
click at [1322, 14] on div "Kuwait" at bounding box center [1267, 23] width 121 height 20
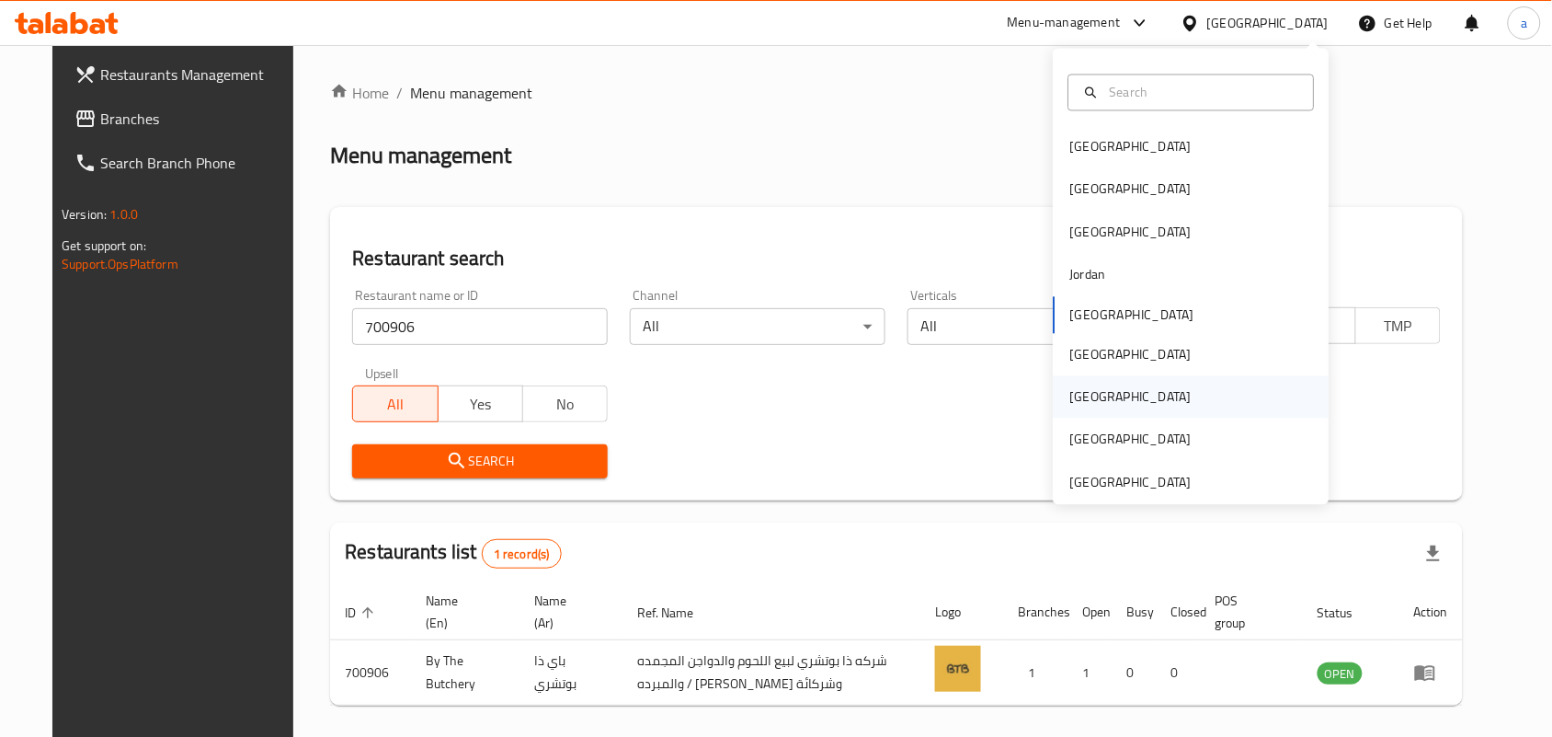
click at [1072, 411] on div "[GEOGRAPHIC_DATA]" at bounding box center [1131, 397] width 151 height 42
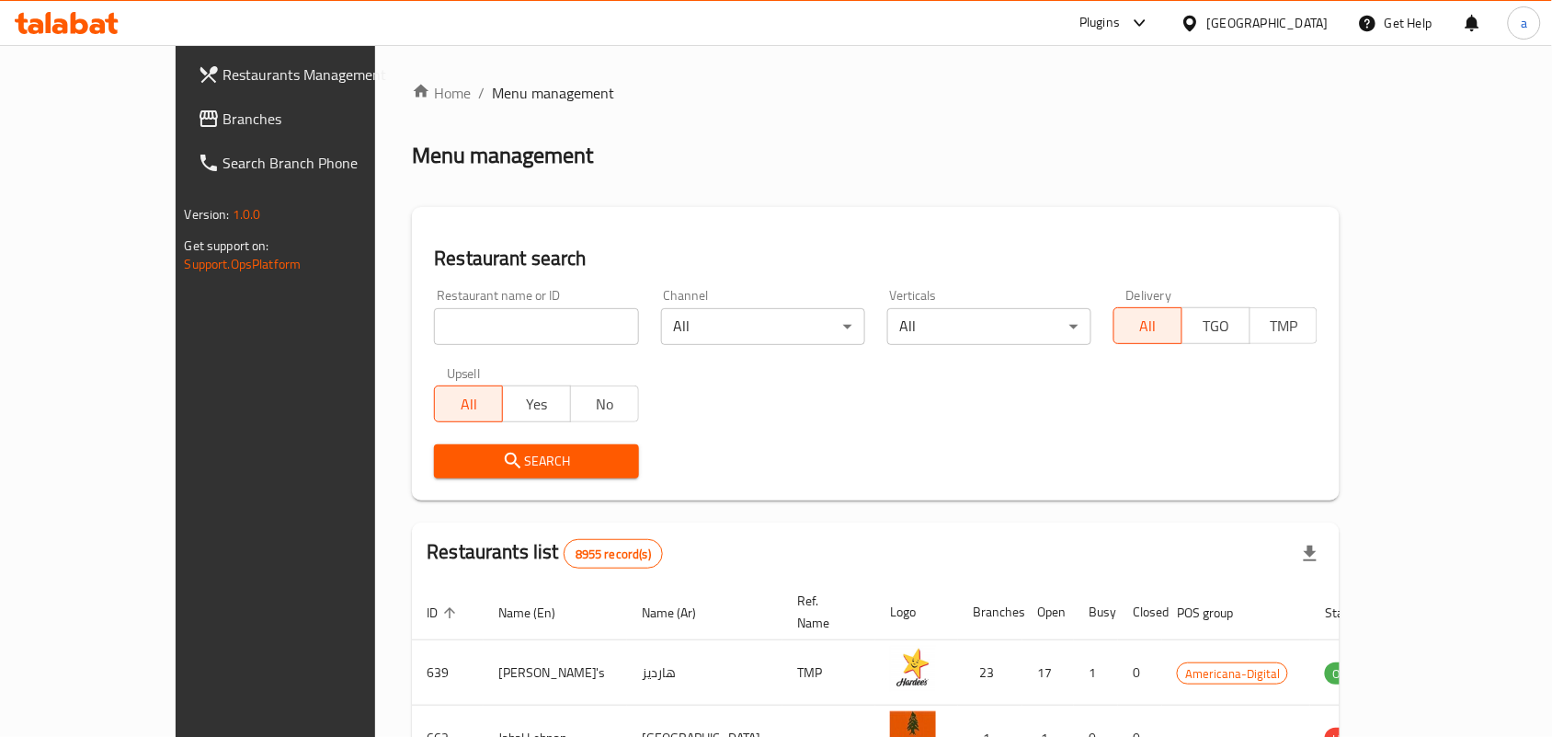
click at [223, 124] on span "Branches" at bounding box center [321, 119] width 197 height 22
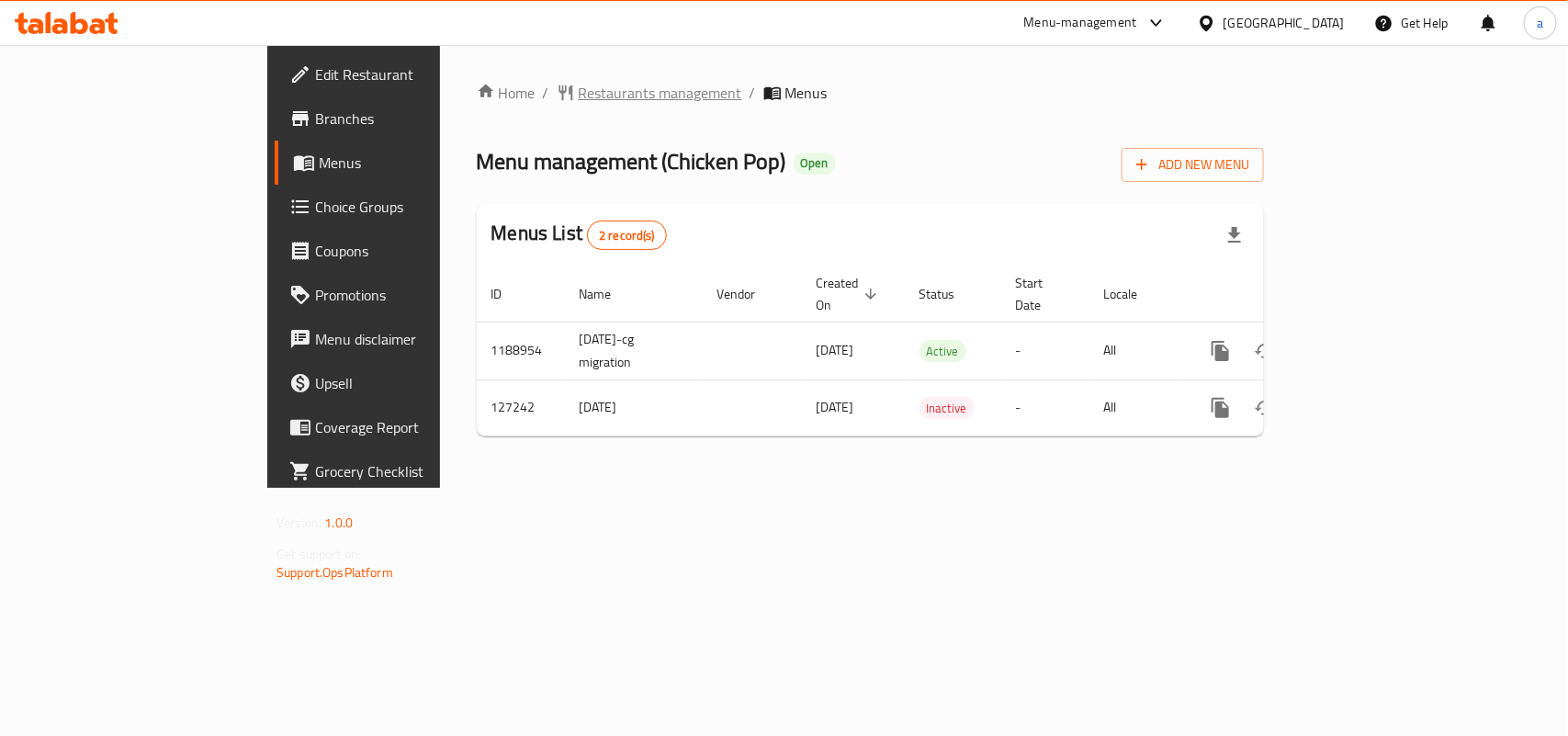
click at [578, 94] on span "Restaurants management" at bounding box center [660, 93] width 164 height 22
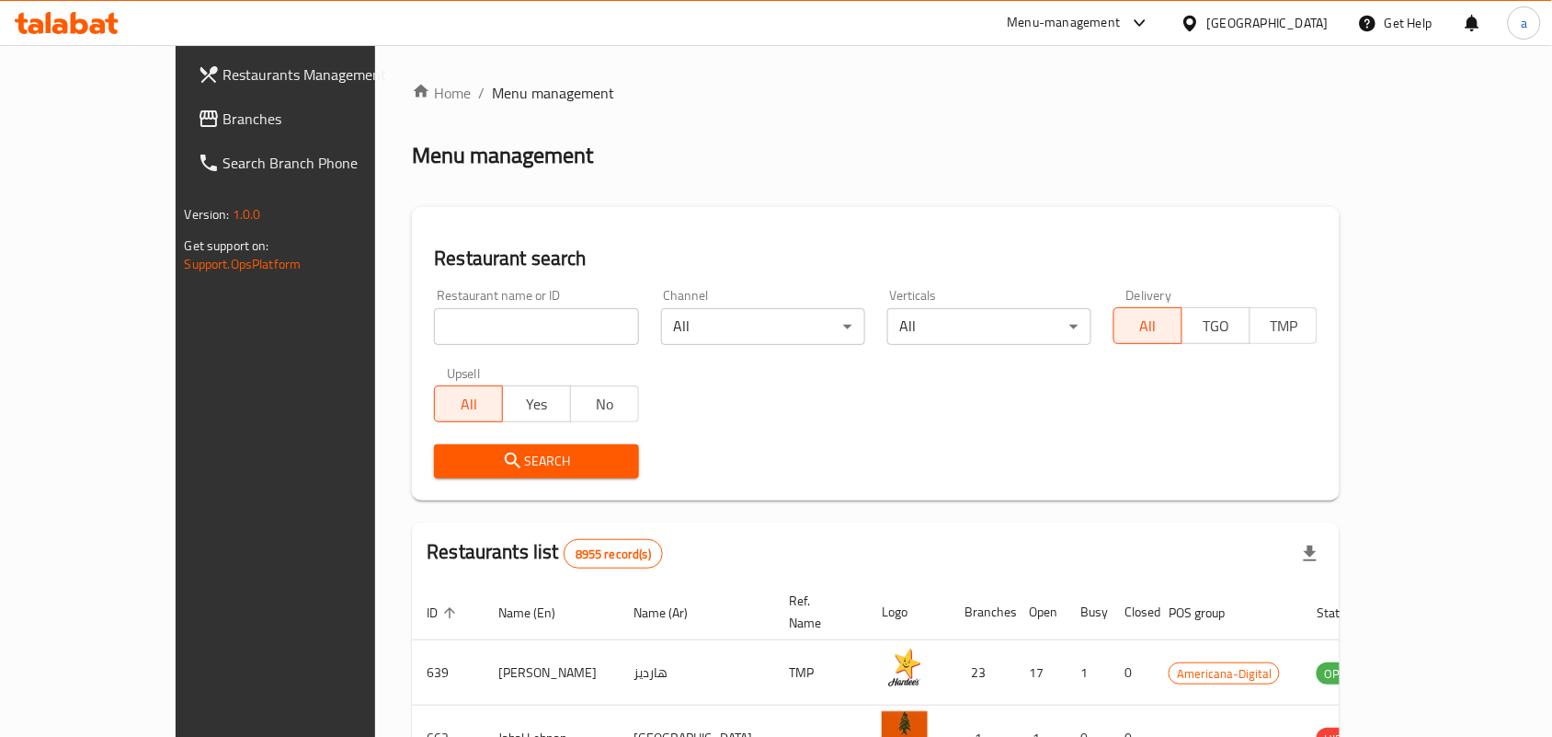
click at [434, 322] on input "search" at bounding box center [536, 326] width 204 height 37
paste input "609424"
type input "609424"
click button "Search" at bounding box center [536, 461] width 204 height 34
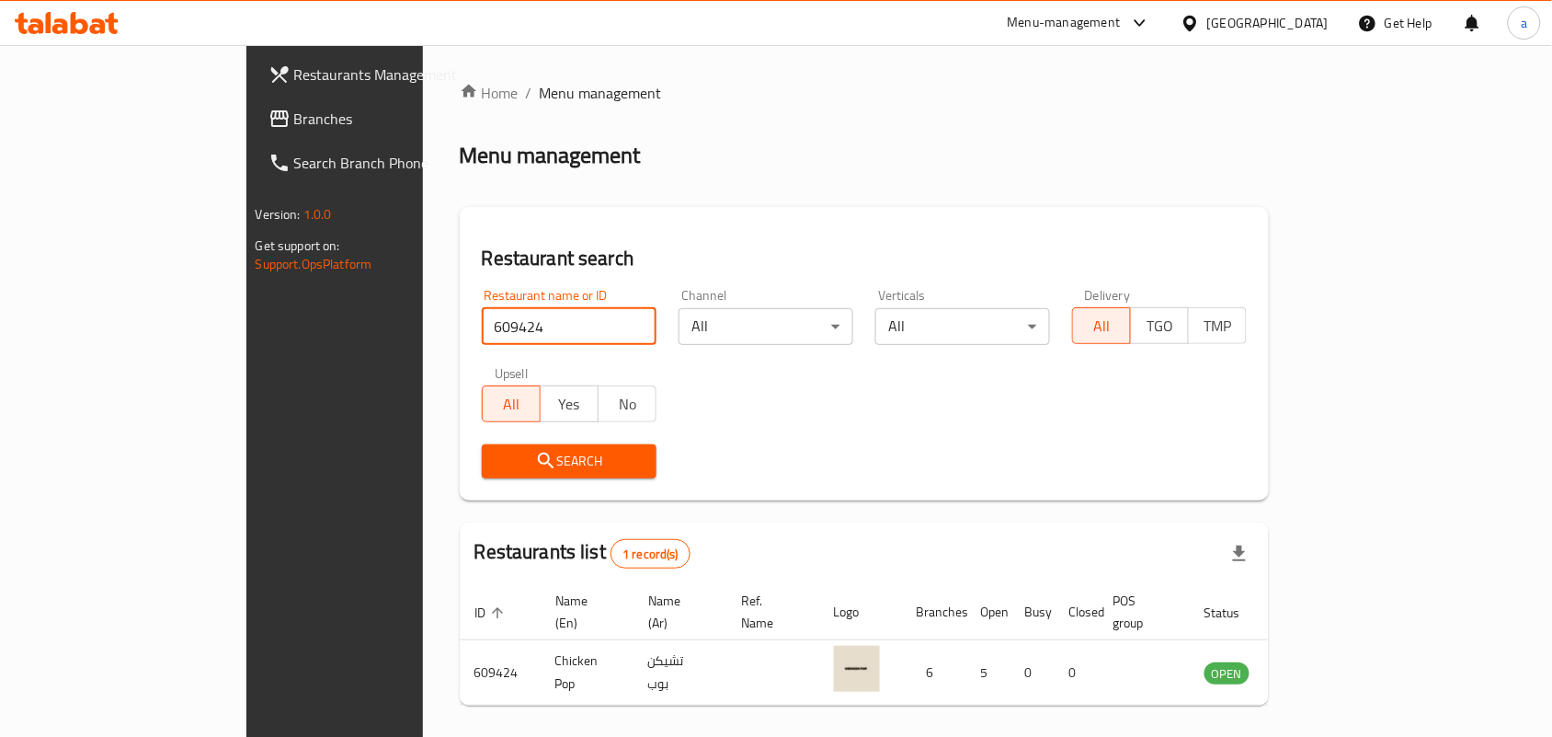
click at [294, 127] on span "Branches" at bounding box center [392, 119] width 197 height 22
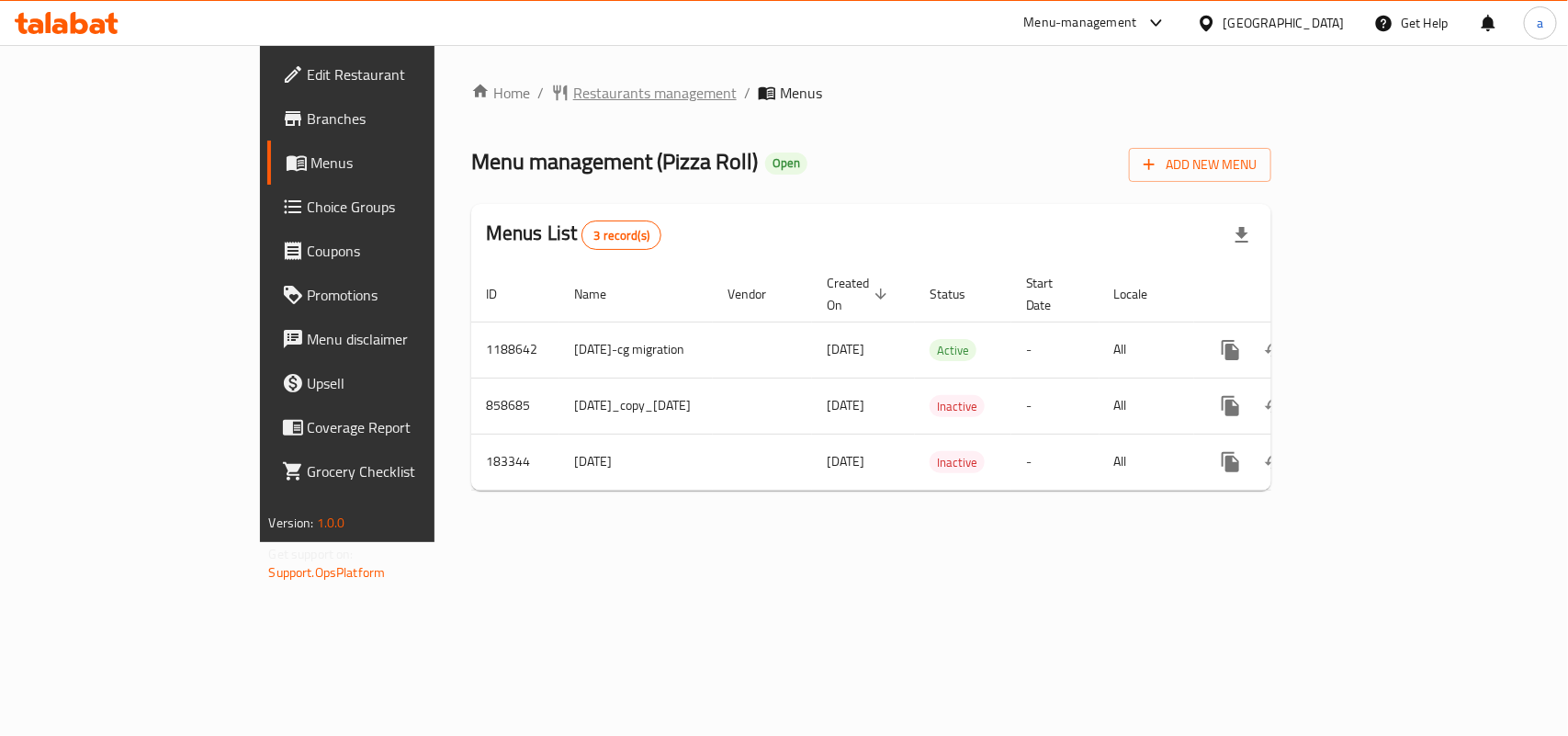
drag, startPoint x: 0, startPoint y: 0, endPoint x: 448, endPoint y: 93, distance: 457.6
click at [573, 93] on span "Restaurants management" at bounding box center [655, 93] width 164 height 22
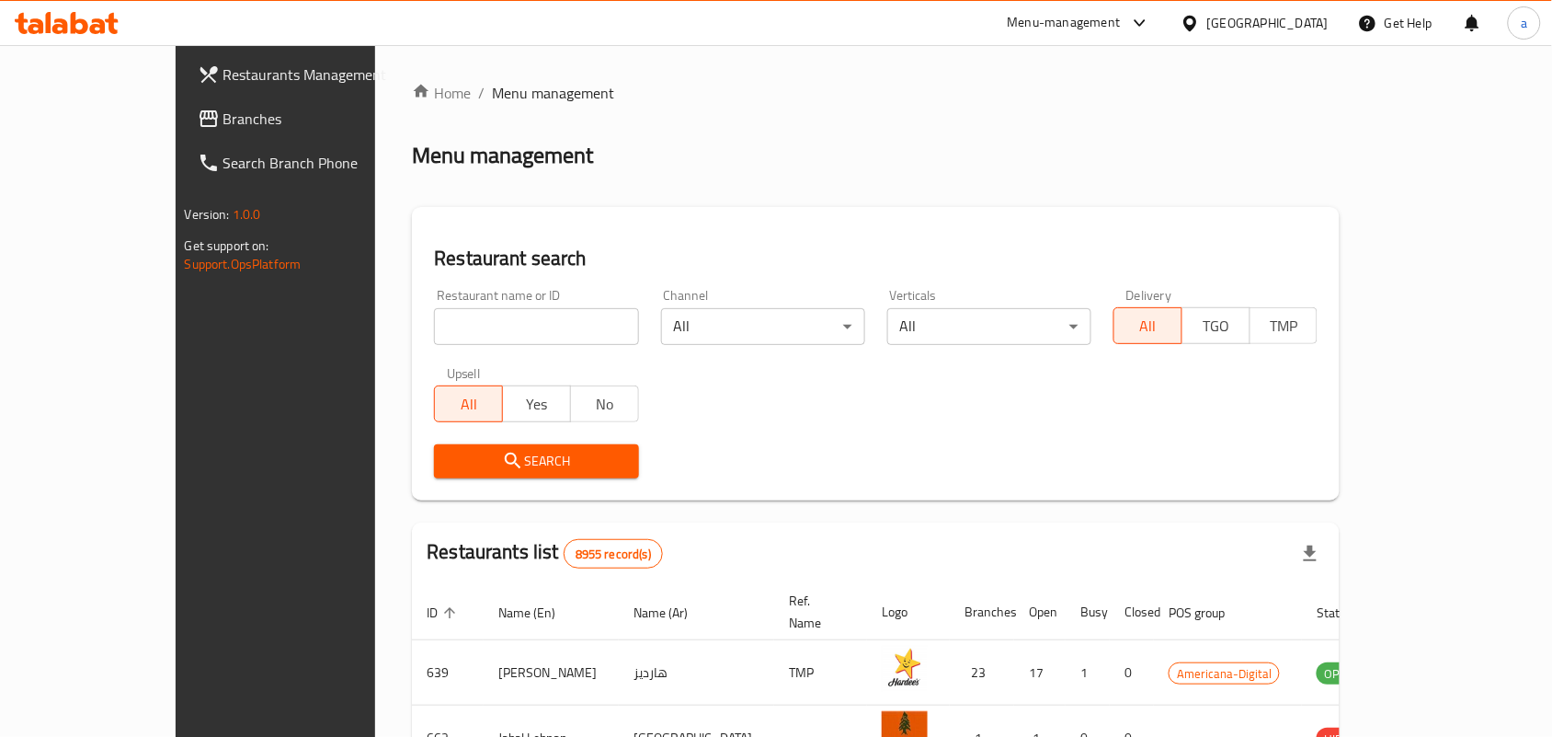
click at [416, 325] on div at bounding box center [776, 368] width 1552 height 737
click at [434, 325] on input "search" at bounding box center [536, 326] width 204 height 37
paste input "619493"
type input "619493"
click button "Search" at bounding box center [536, 461] width 204 height 34
